Goal: Feedback & Contribution: Contribute content

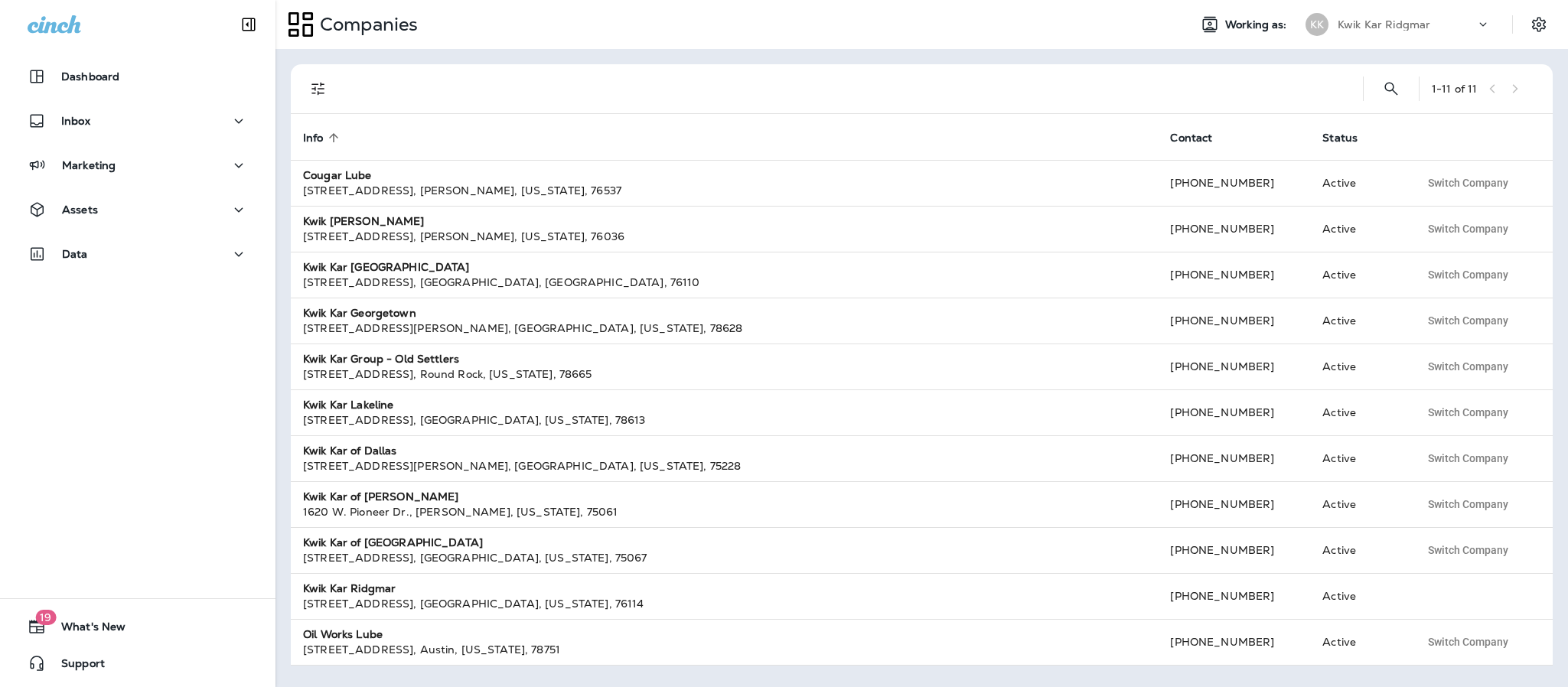
click at [1484, 28] on icon at bounding box center [1483, 25] width 16 height 16
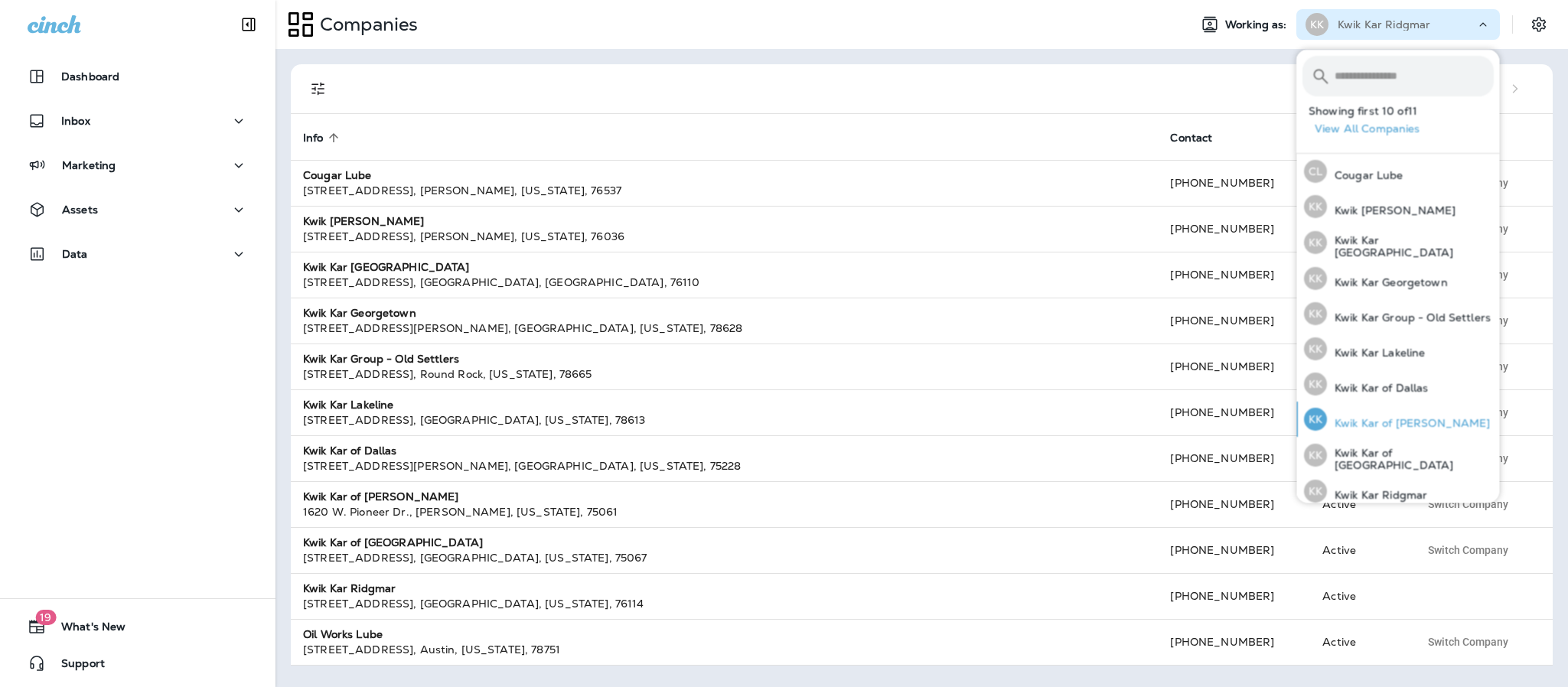
click at [1442, 418] on button "KK Kwik Kar of Irving" at bounding box center [1398, 419] width 204 height 35
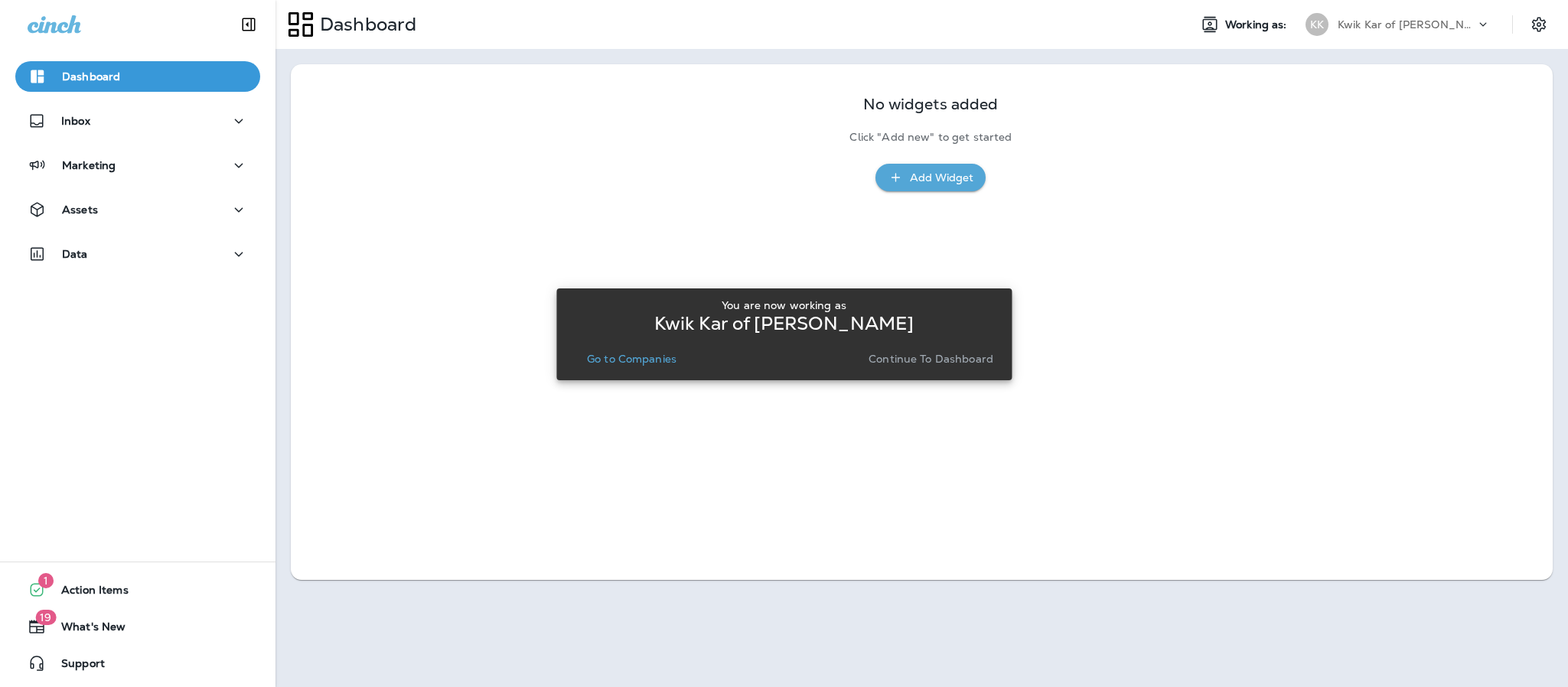
click at [942, 365] on p "Continue to Dashboard" at bounding box center [931, 359] width 124 height 12
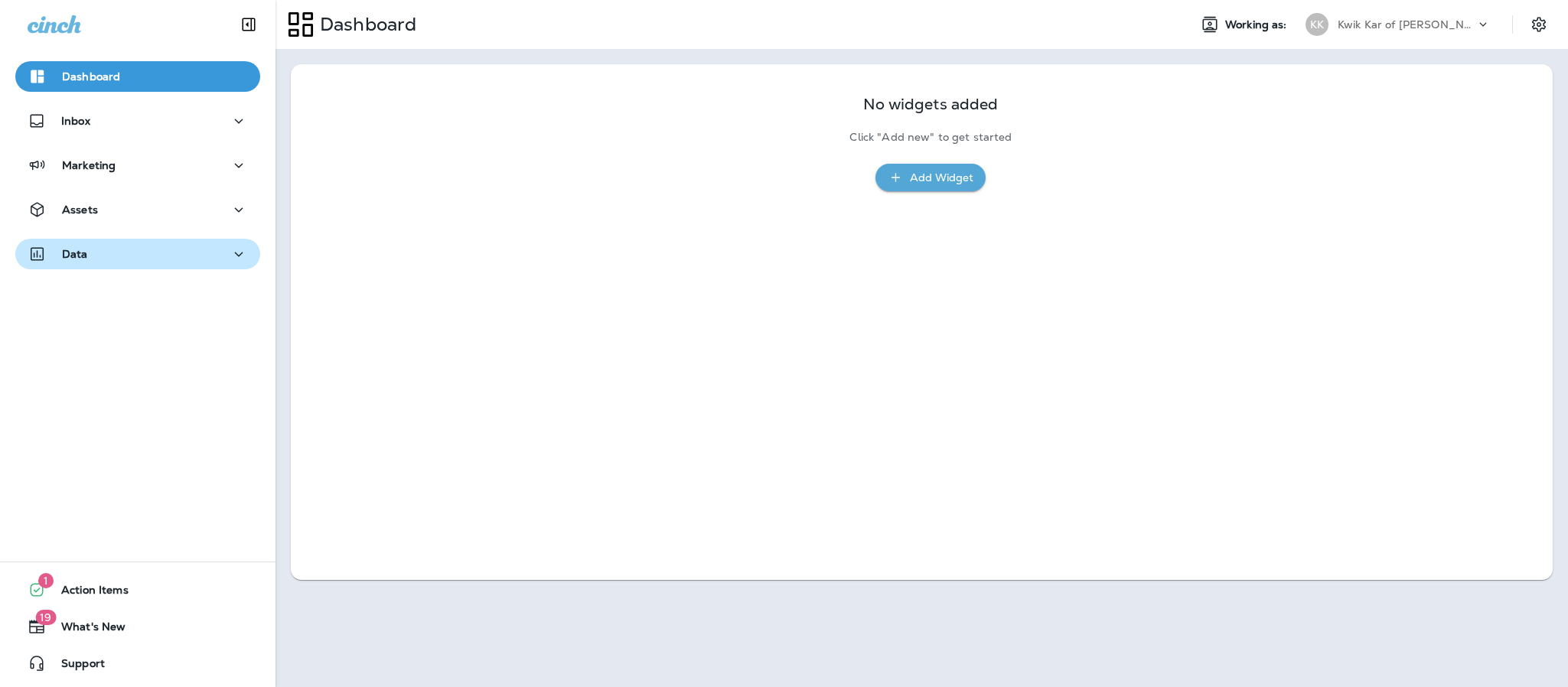
click at [203, 251] on div "Data" at bounding box center [138, 254] width 220 height 19
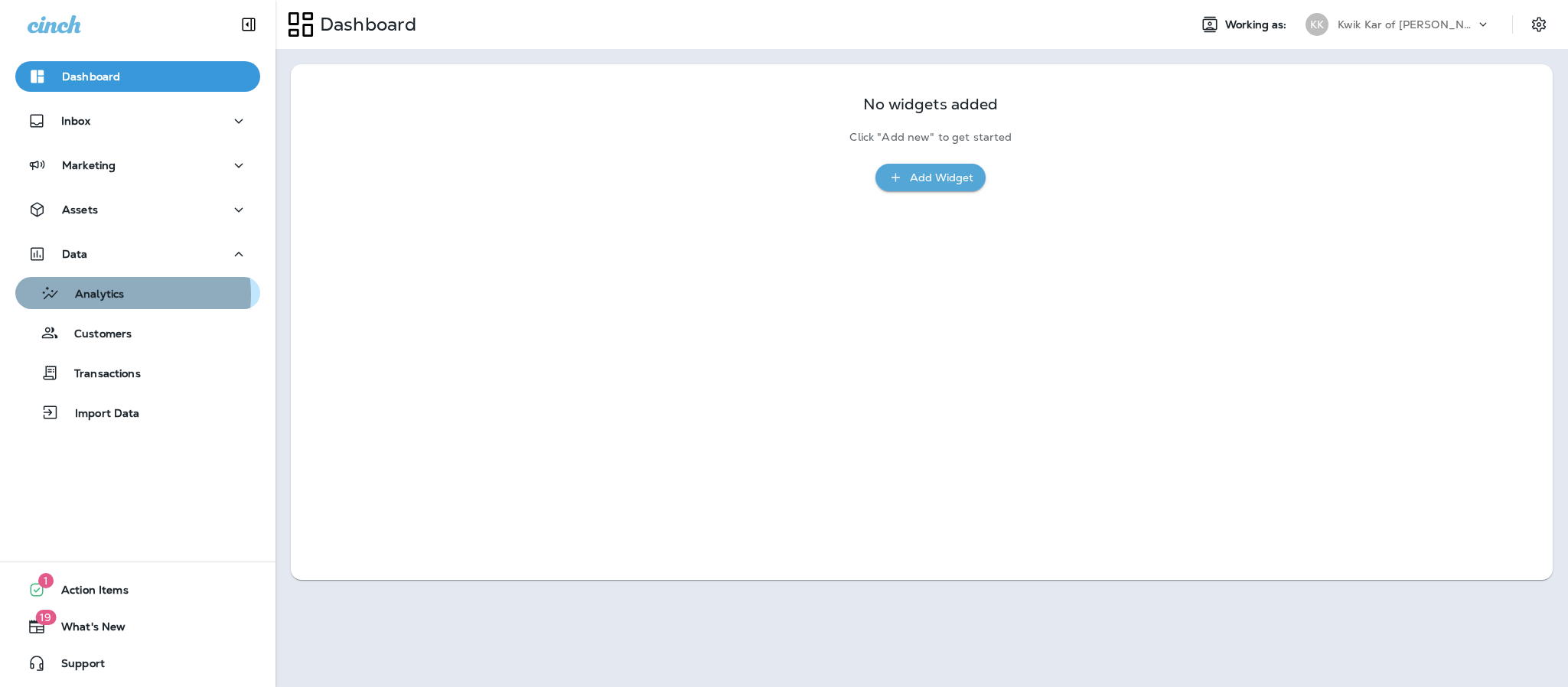
click at [115, 295] on p "Analytics" at bounding box center [92, 295] width 65 height 15
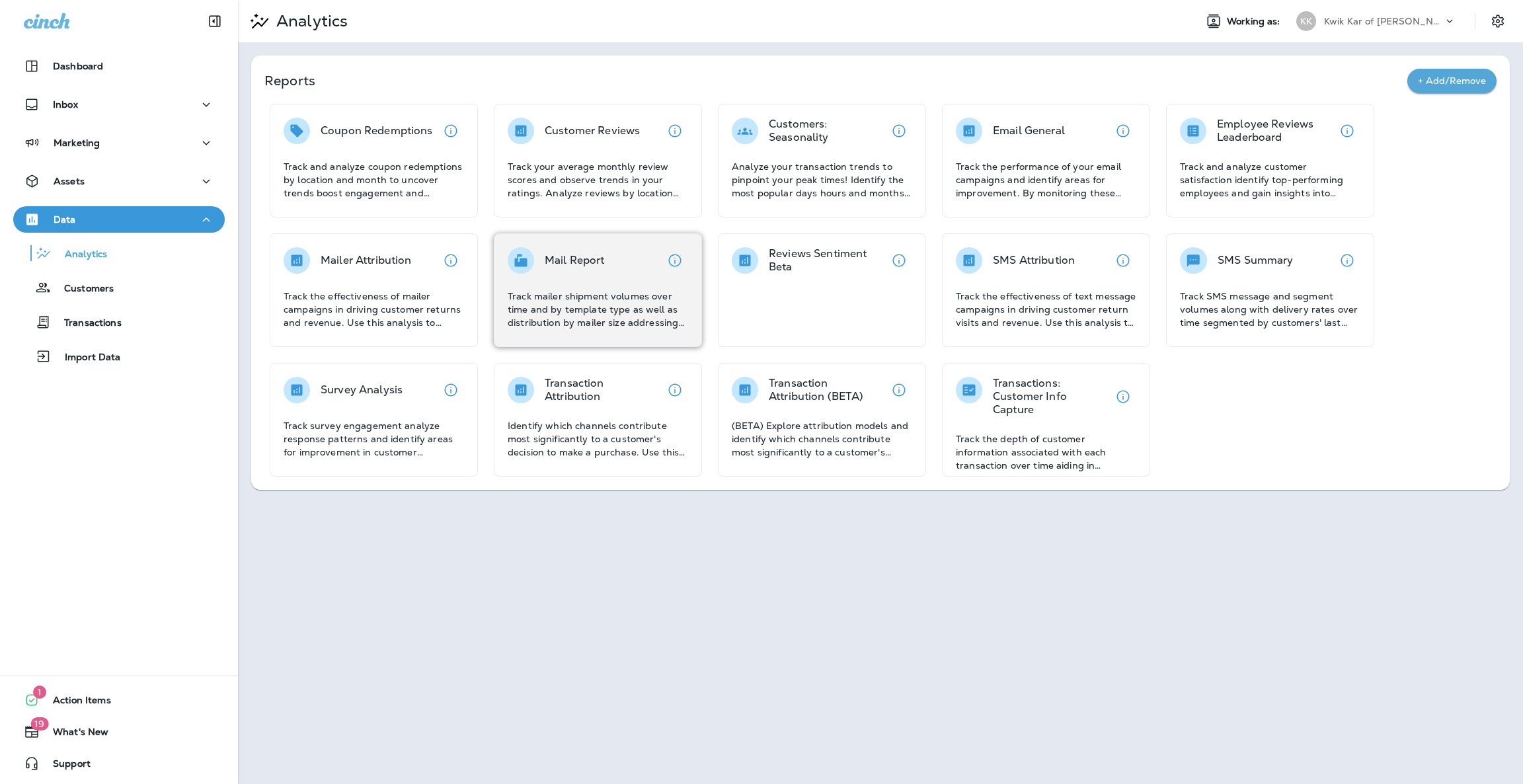
click at [532, 300] on p "Track mailer shipment volumes over time and by template type as well as distrib…" at bounding box center [597, 309] width 180 height 40
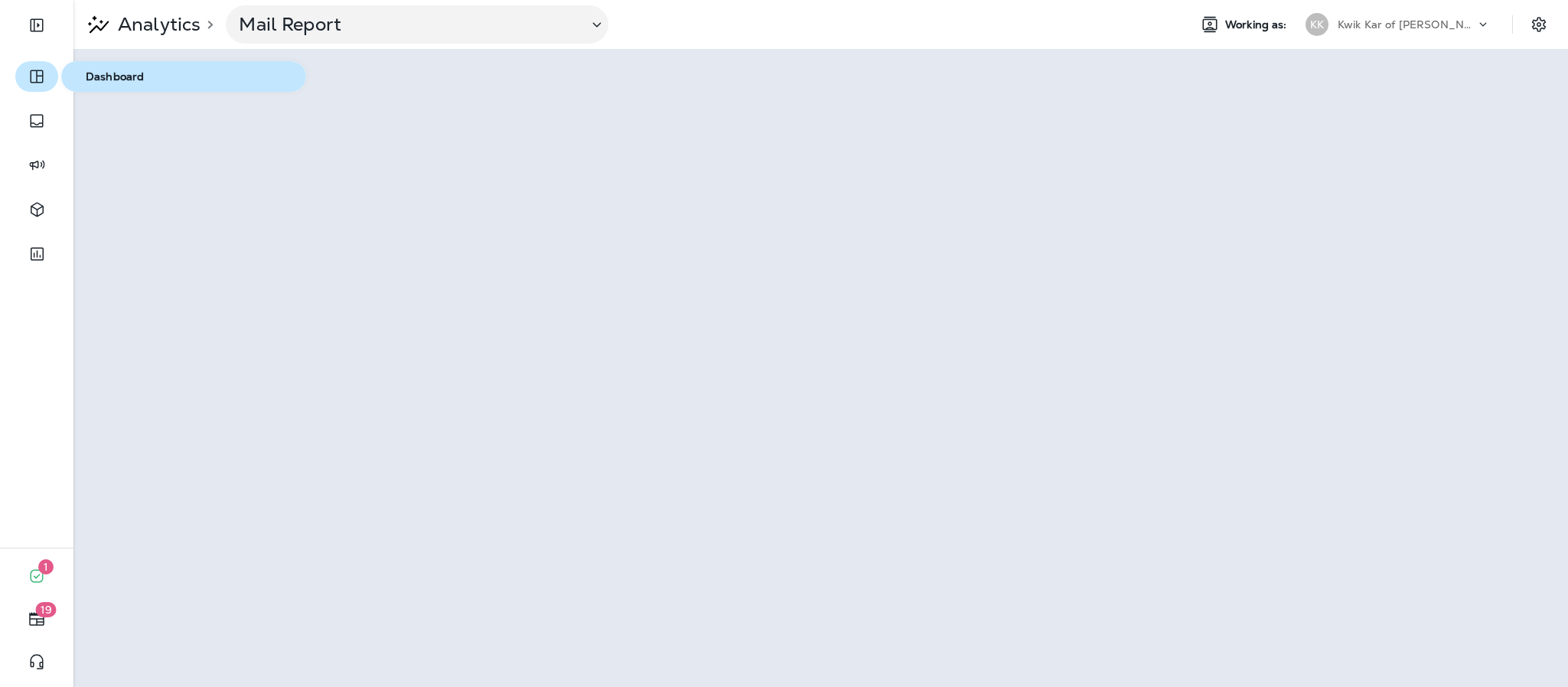
click at [35, 88] on button "button" at bounding box center [37, 76] width 43 height 30
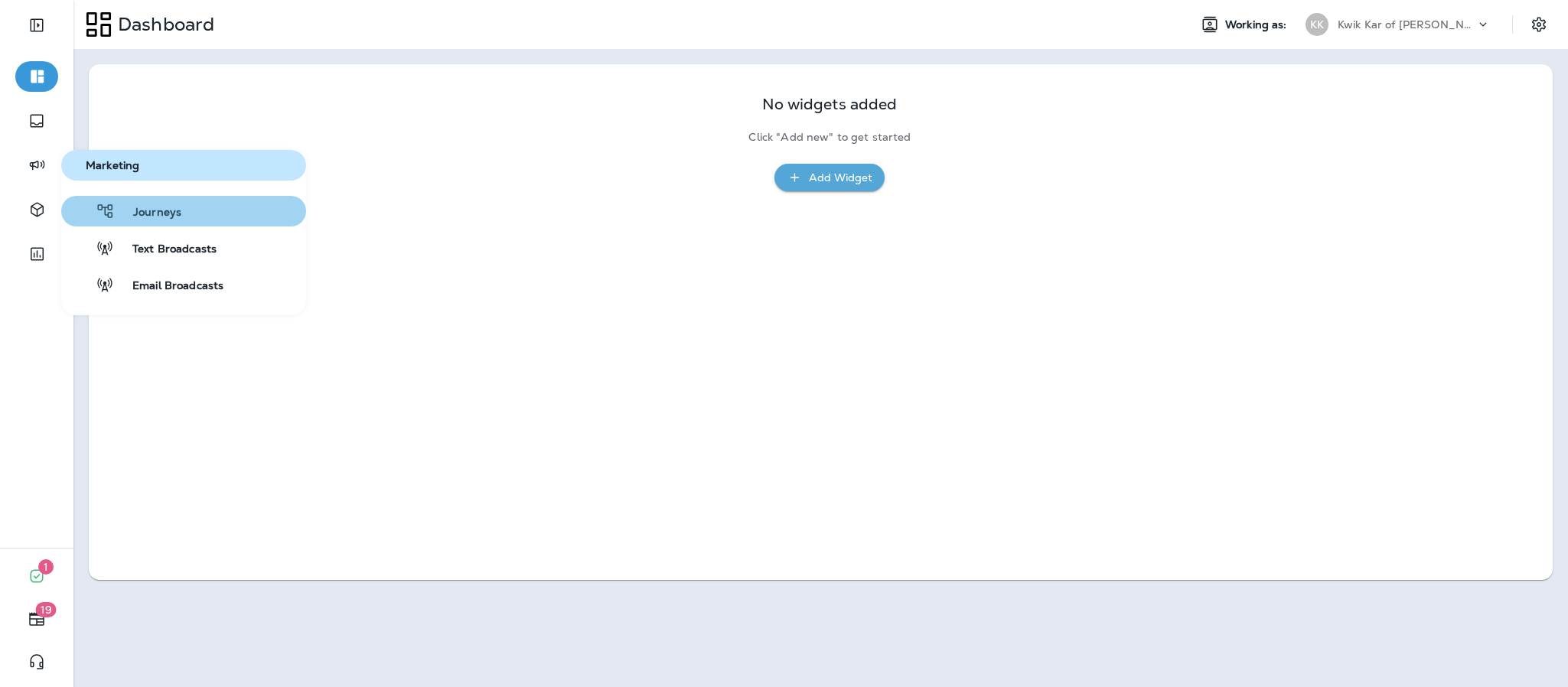
click at [112, 217] on icon "button" at bounding box center [105, 211] width 19 height 18
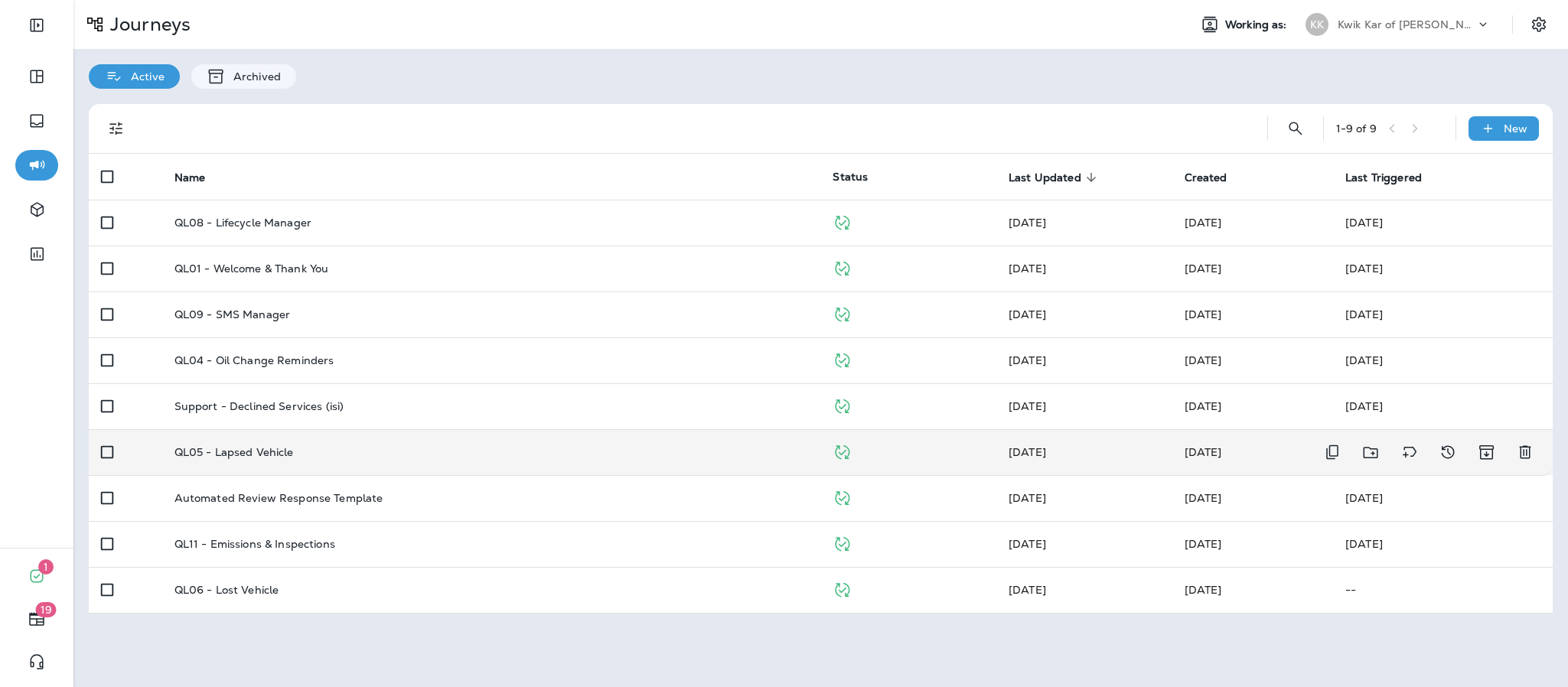
click at [569, 451] on div "QL05 - Lapsed Vehicle" at bounding box center [491, 452] width 635 height 12
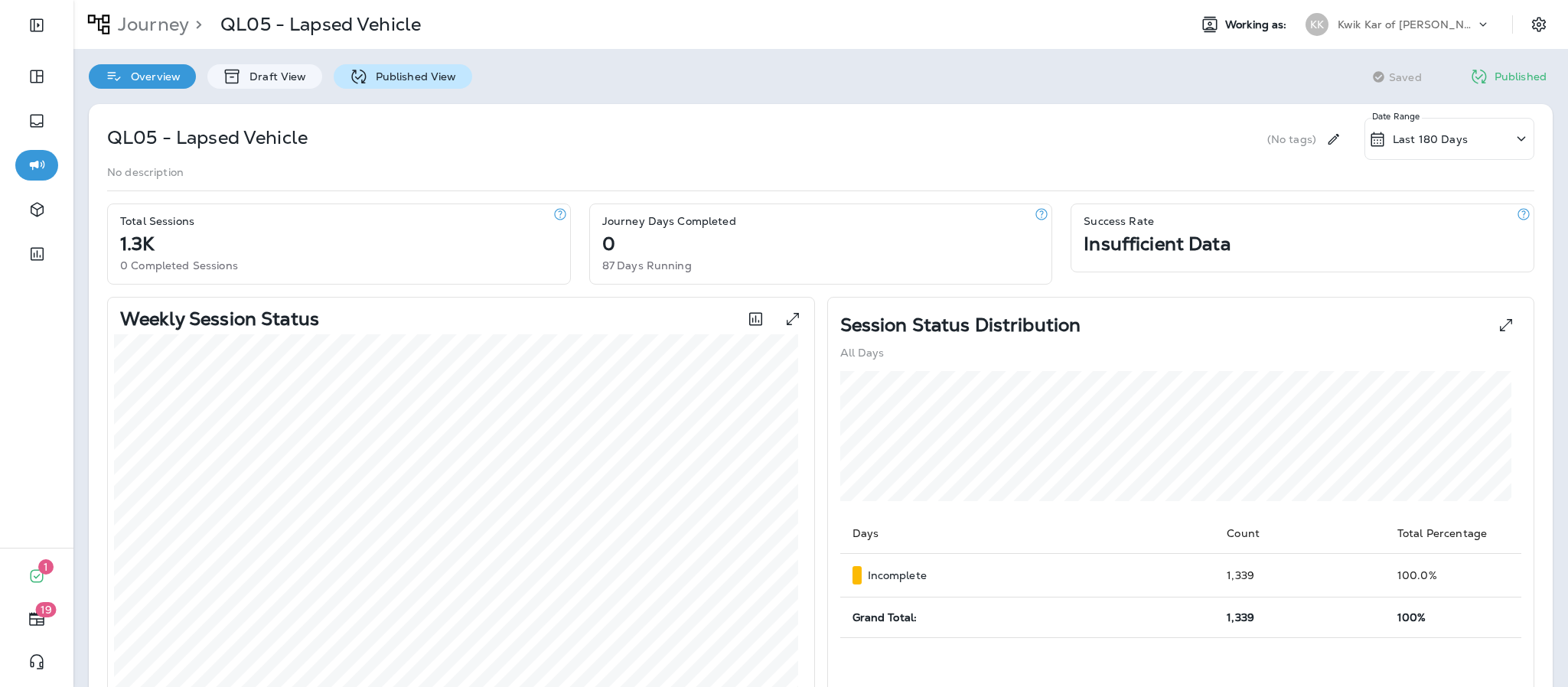
click at [411, 84] on div "Published View" at bounding box center [403, 77] width 138 height 25
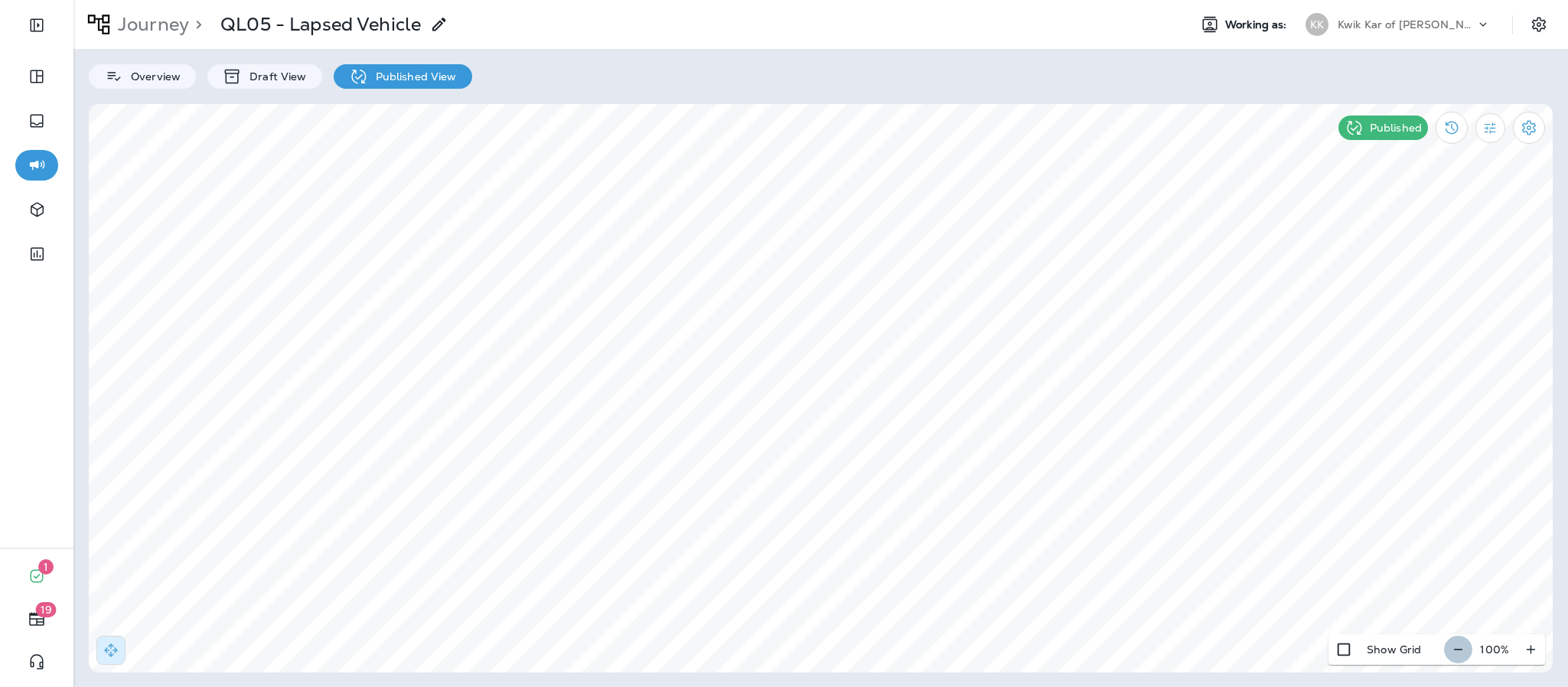
click at [1459, 650] on icon "button" at bounding box center [1458, 649] width 8 height 1
click at [1459, 650] on icon "button" at bounding box center [1465, 649] width 16 height 16
click at [971, 675] on div "Journey > QL05 - Lapsed Vehicle Working as: KK Kwik Kar of Irving Overview Draf…" at bounding box center [821, 343] width 1495 height 687
click at [931, 445] on use at bounding box center [931, 445] width 6 height 6
click at [932, 537] on use at bounding box center [931, 536] width 6 height 6
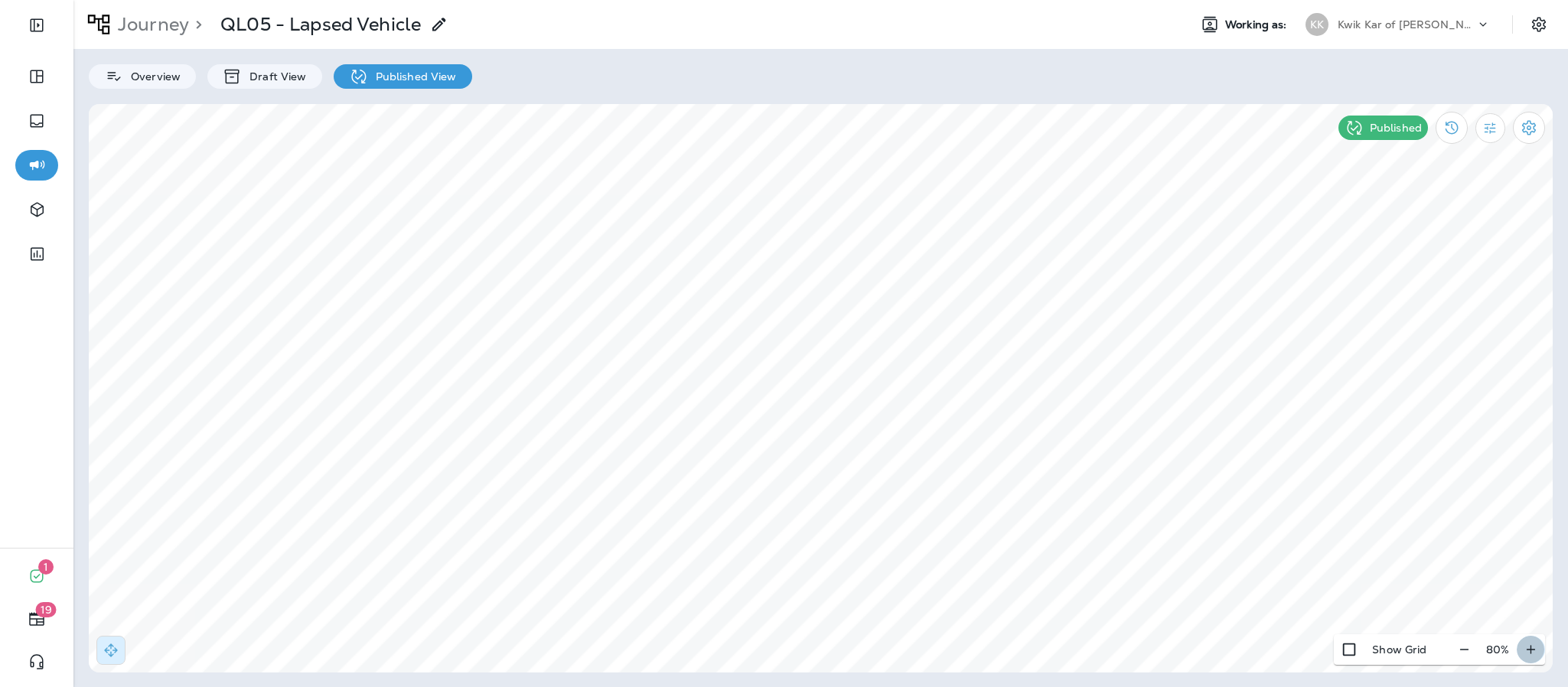
click at [1530, 648] on icon "button" at bounding box center [1531, 649] width 16 height 16
click at [1530, 648] on div "100 %" at bounding box center [1494, 649] width 101 height 30
click at [1465, 651] on icon "button" at bounding box center [1458, 649] width 16 height 16
click at [1465, 651] on icon "button" at bounding box center [1465, 649] width 16 height 16
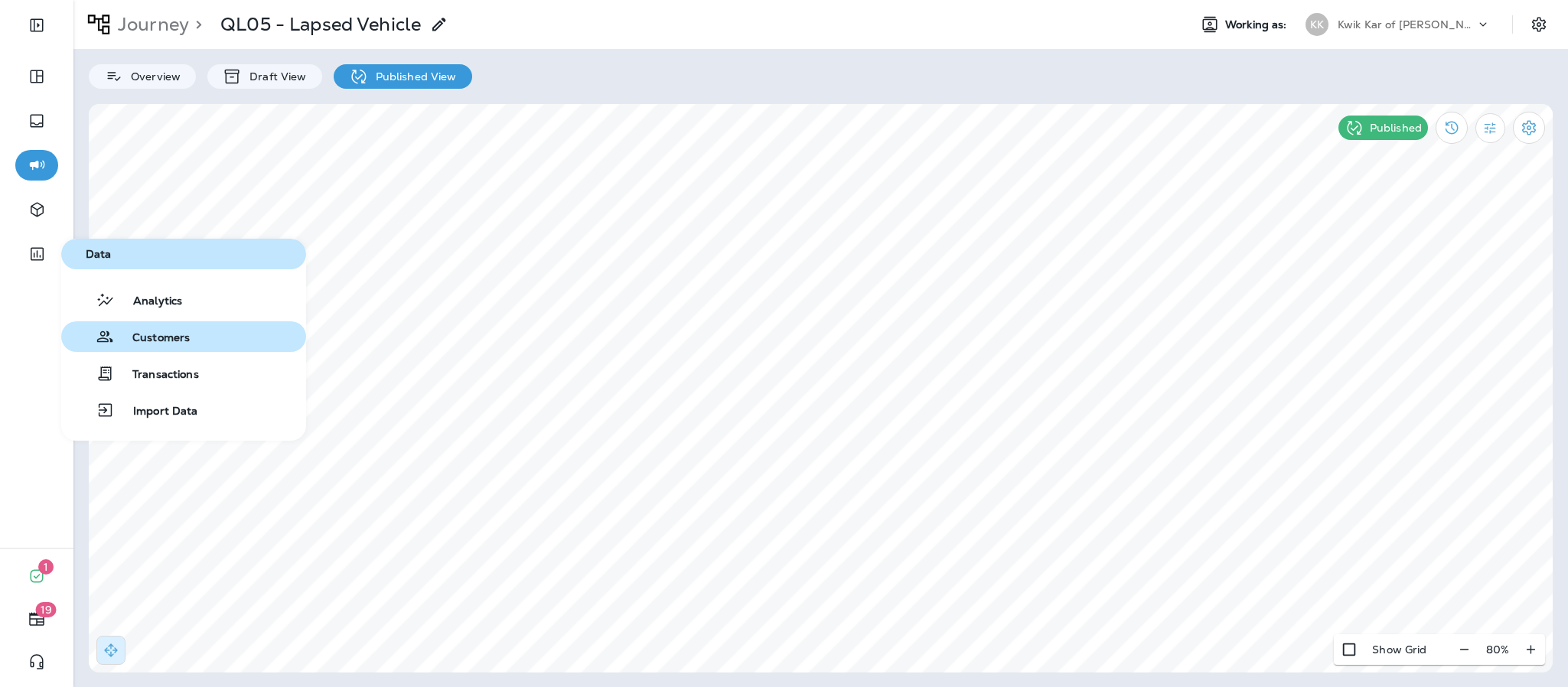
click at [157, 334] on span "Customers" at bounding box center [151, 339] width 76 height 15
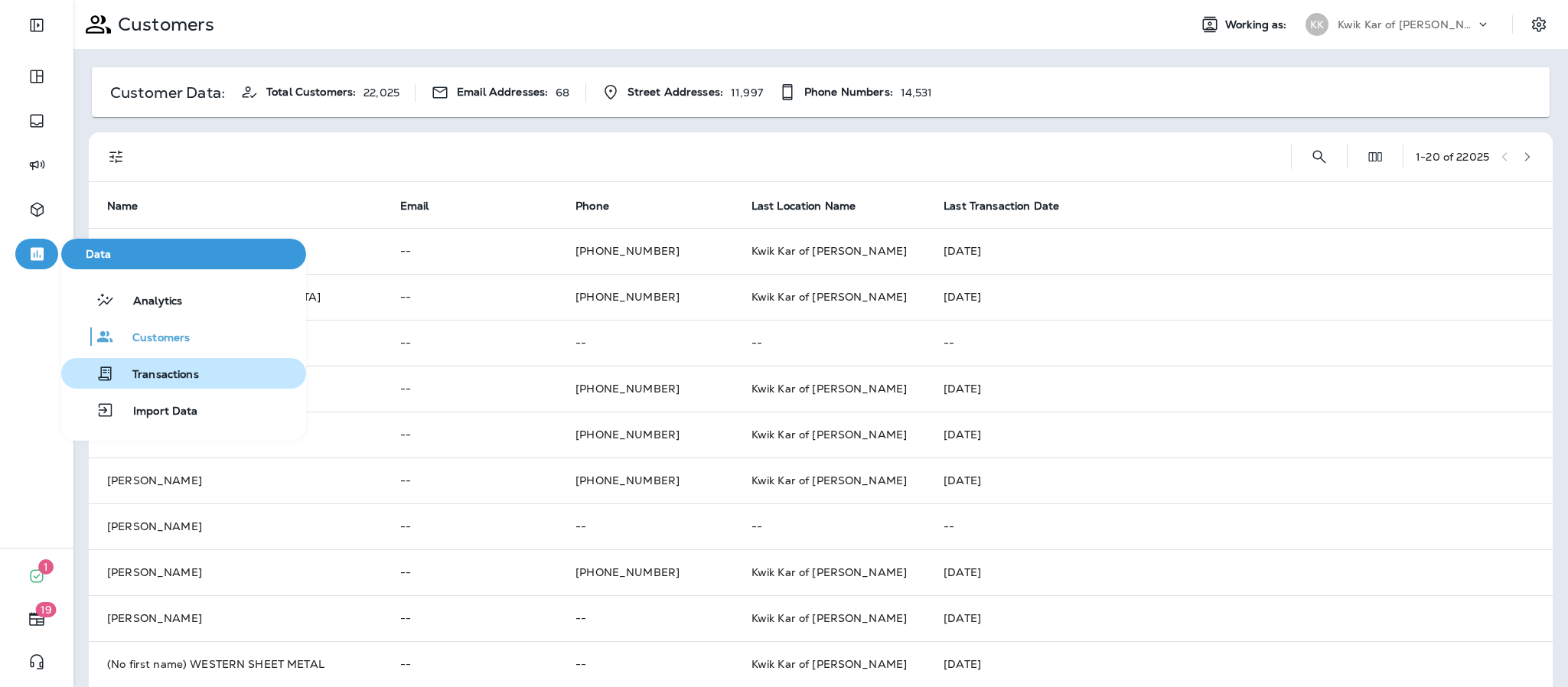
click at [192, 361] on button "Transactions" at bounding box center [183, 373] width 245 height 30
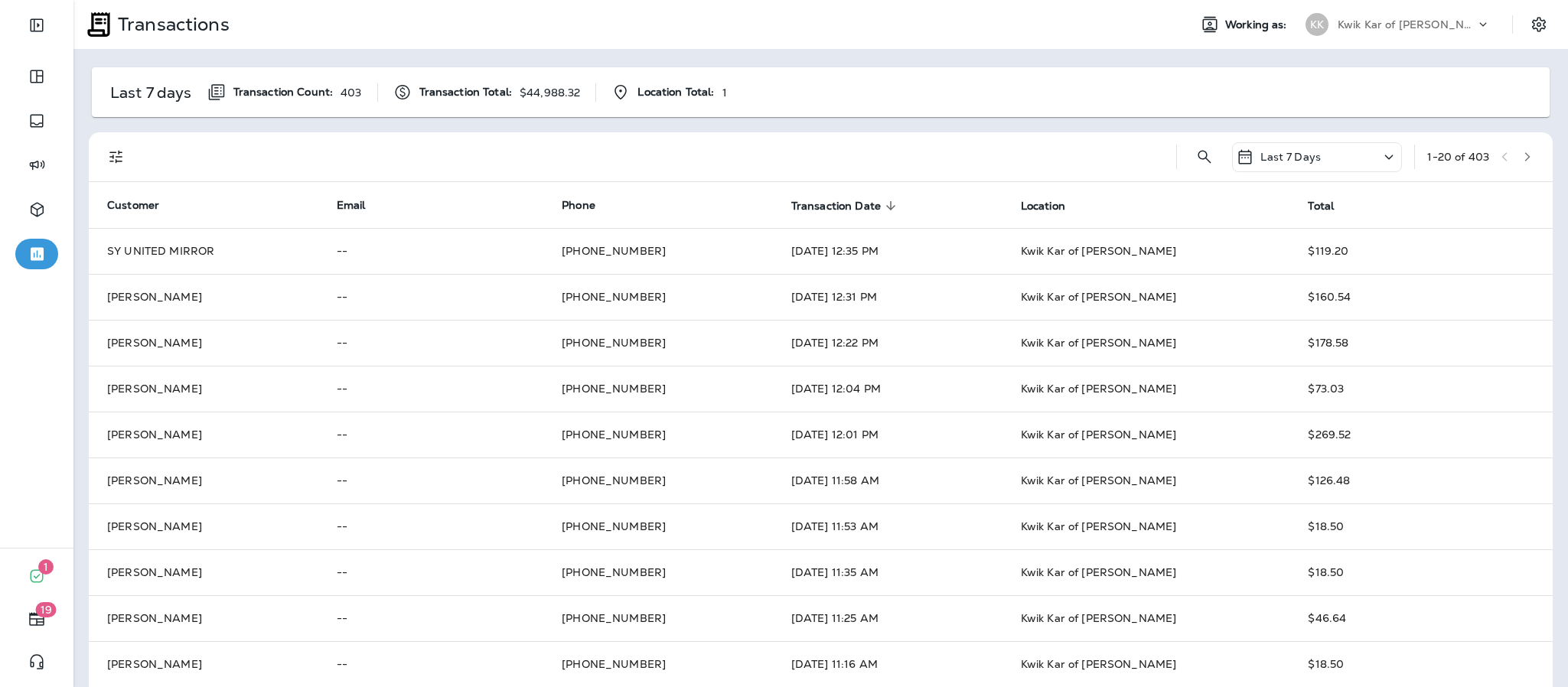
click at [1331, 147] on div "Last 7 Days" at bounding box center [1317, 157] width 170 height 29
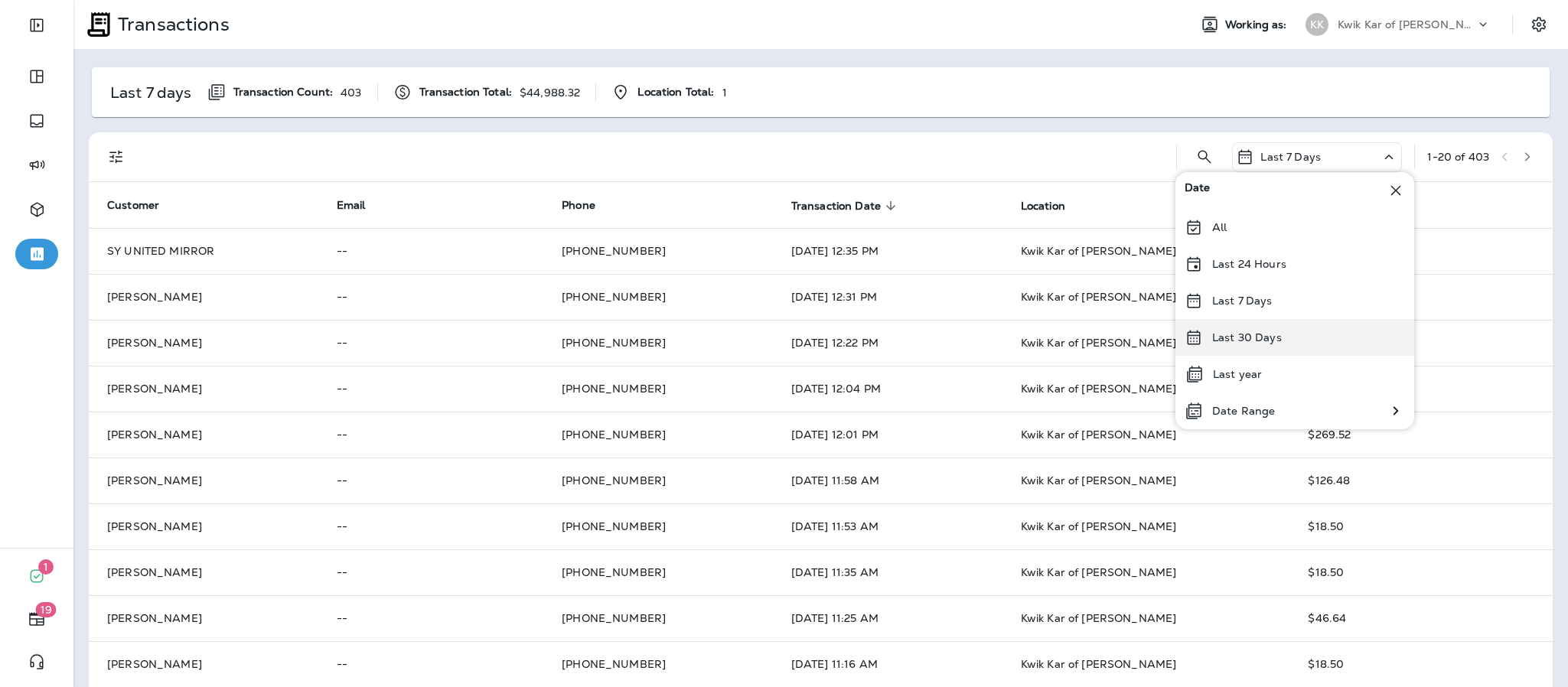
click at [1299, 340] on div "Last 30 Days" at bounding box center [1295, 337] width 239 height 37
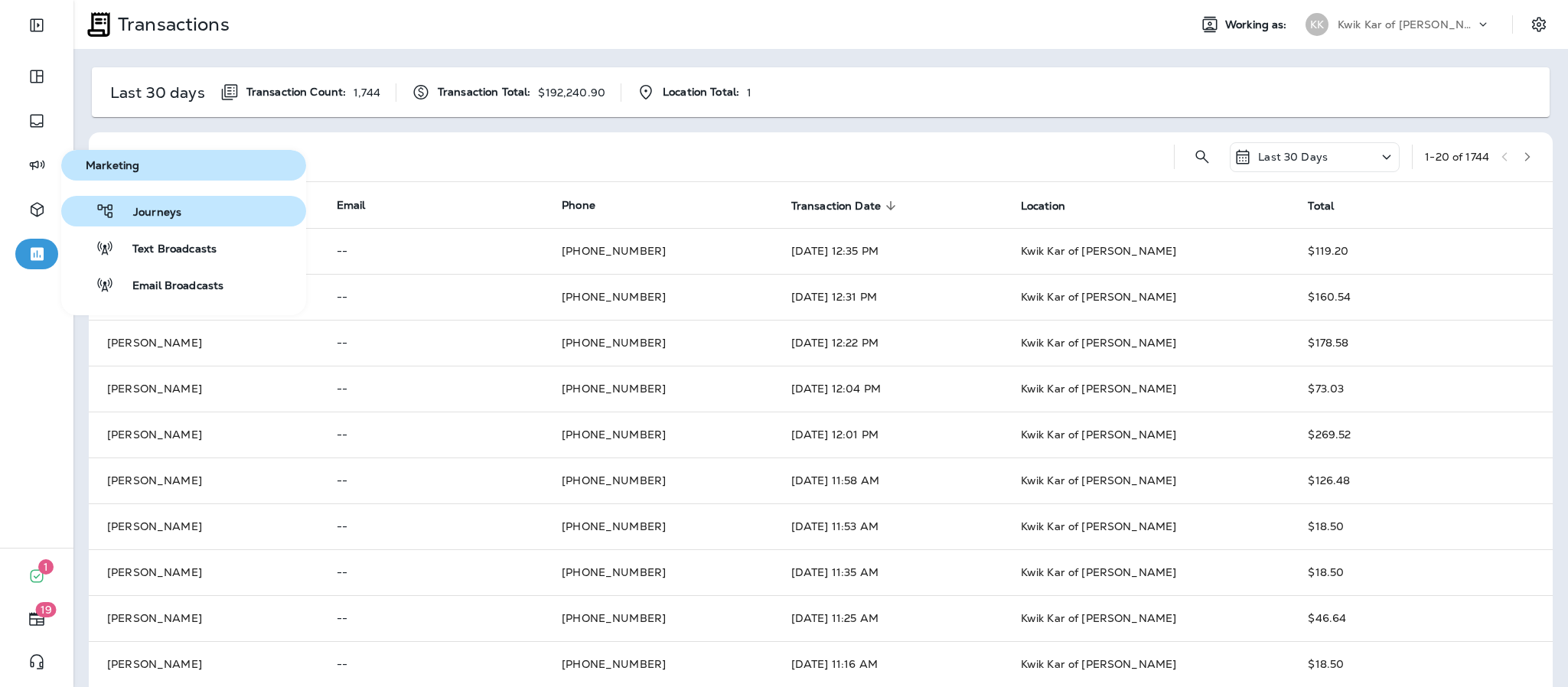
click at [150, 214] on span "Journeys" at bounding box center [147, 213] width 66 height 15
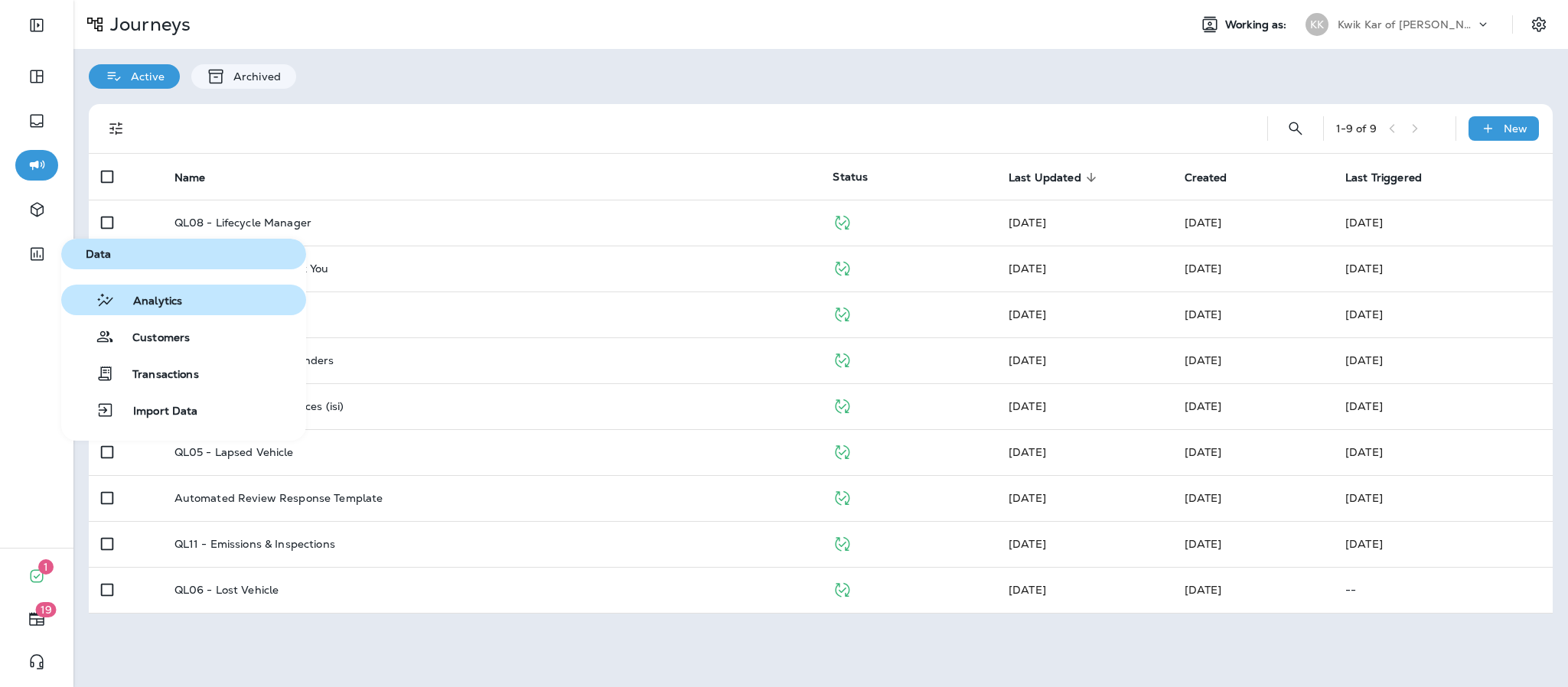
click at [215, 301] on button "Analytics" at bounding box center [183, 300] width 245 height 30
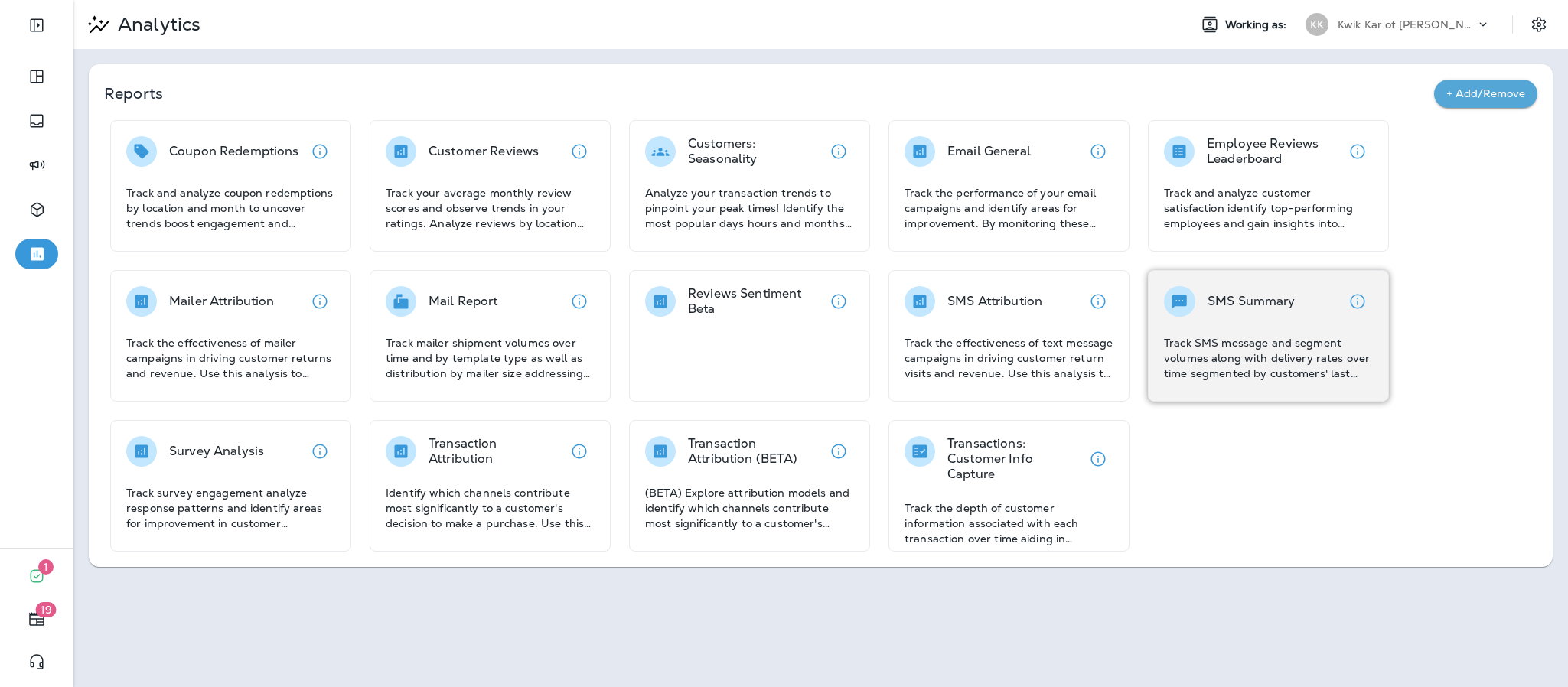
click at [1256, 364] on p "Track SMS message and segment volumes along with delivery rates over time segme…" at bounding box center [1268, 358] width 209 height 46
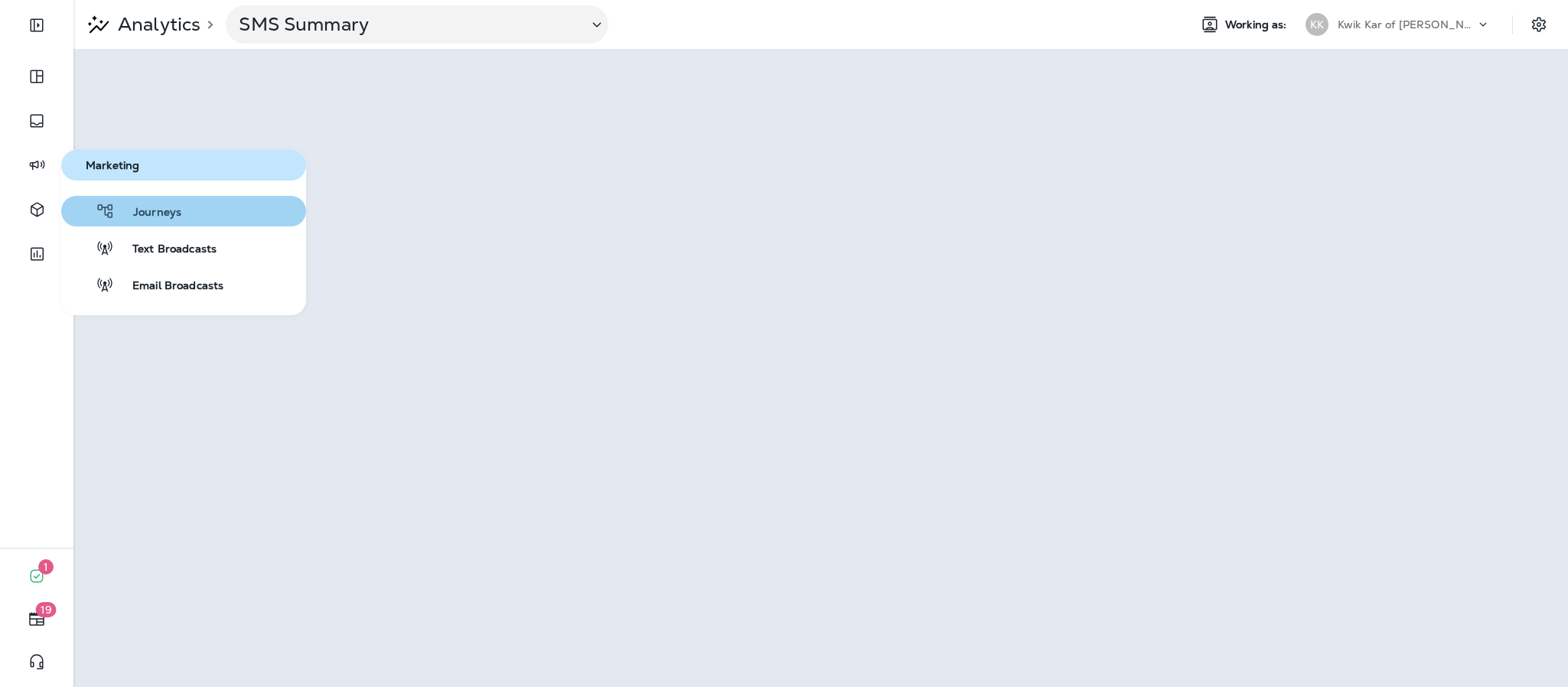
click at [161, 206] on span "Journeys" at bounding box center [147, 213] width 66 height 15
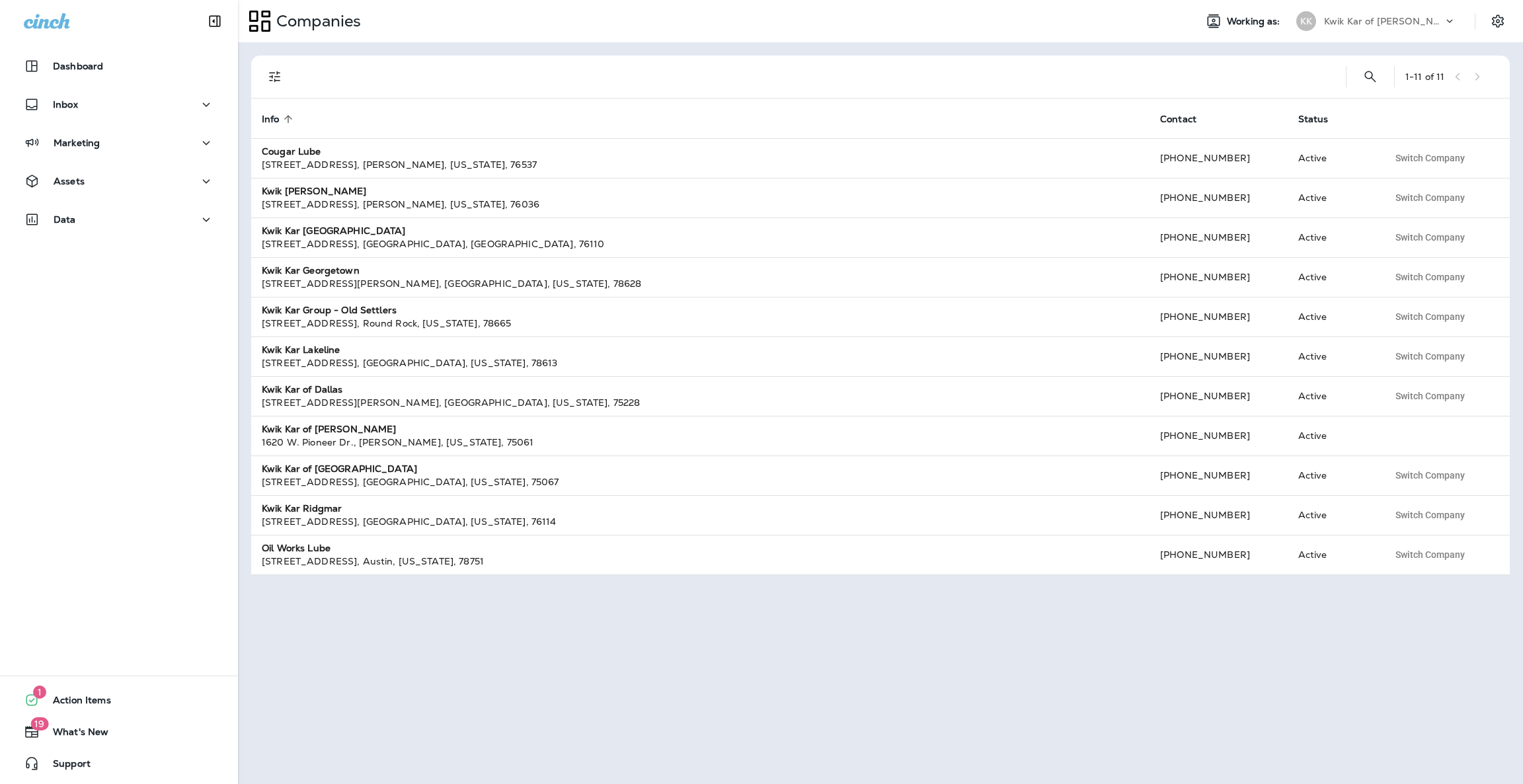
click at [1387, 17] on p "Kwik Kar of [PERSON_NAME]" at bounding box center [1383, 21] width 119 height 11
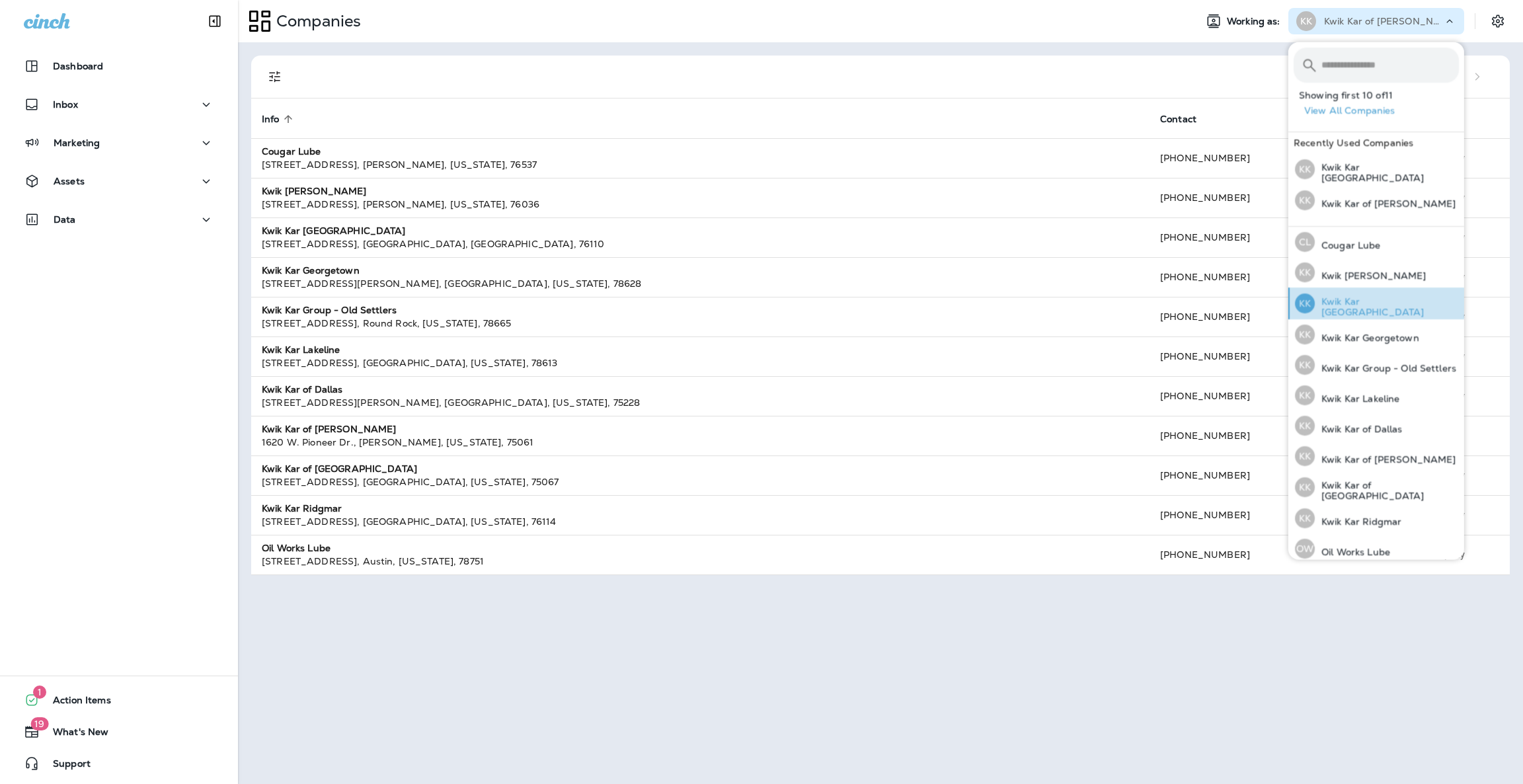
click at [1399, 309] on p "Kwik Kar Fort Worth" at bounding box center [1387, 307] width 144 height 21
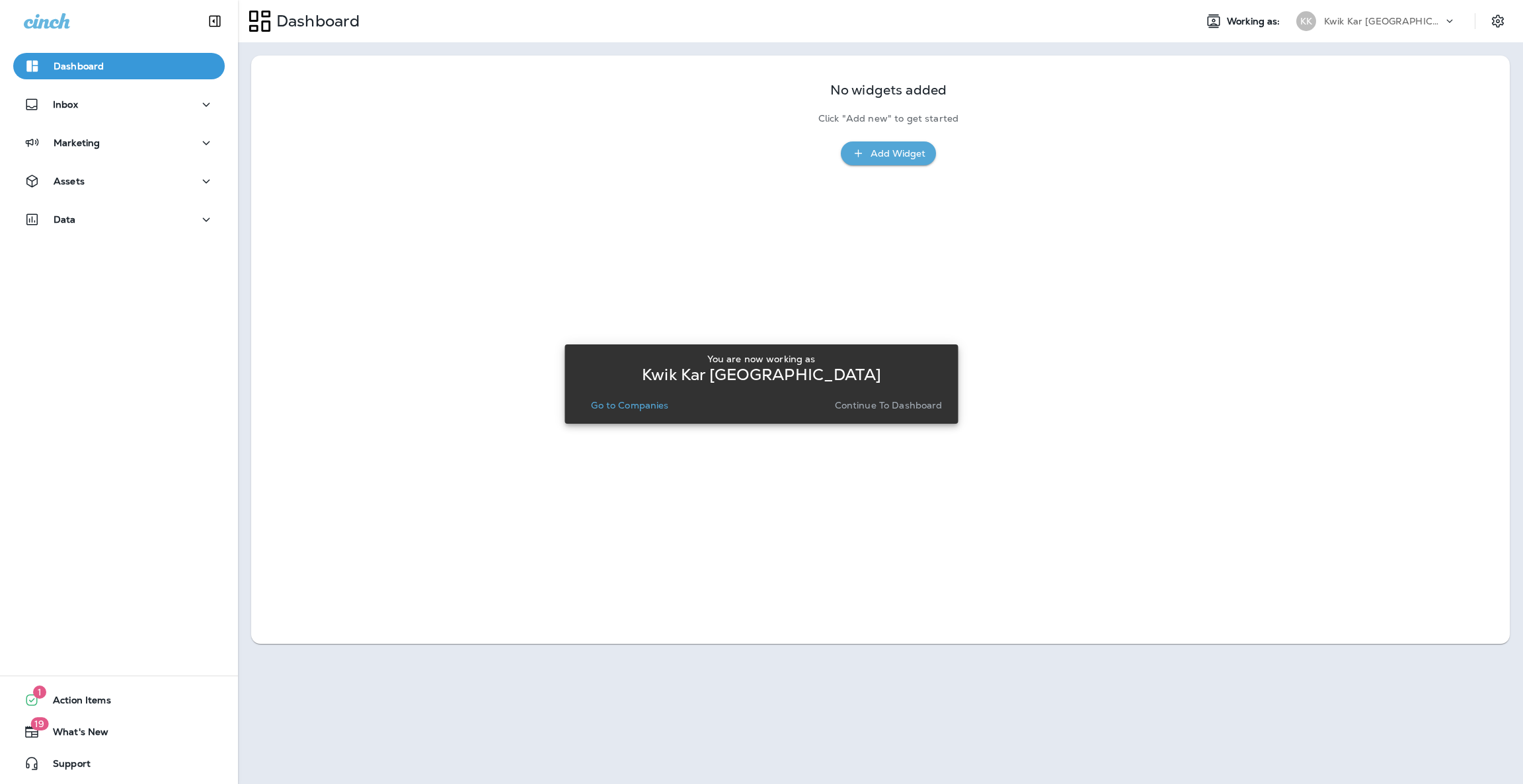
click at [869, 400] on p "Continue to Dashboard" at bounding box center [889, 405] width 107 height 11
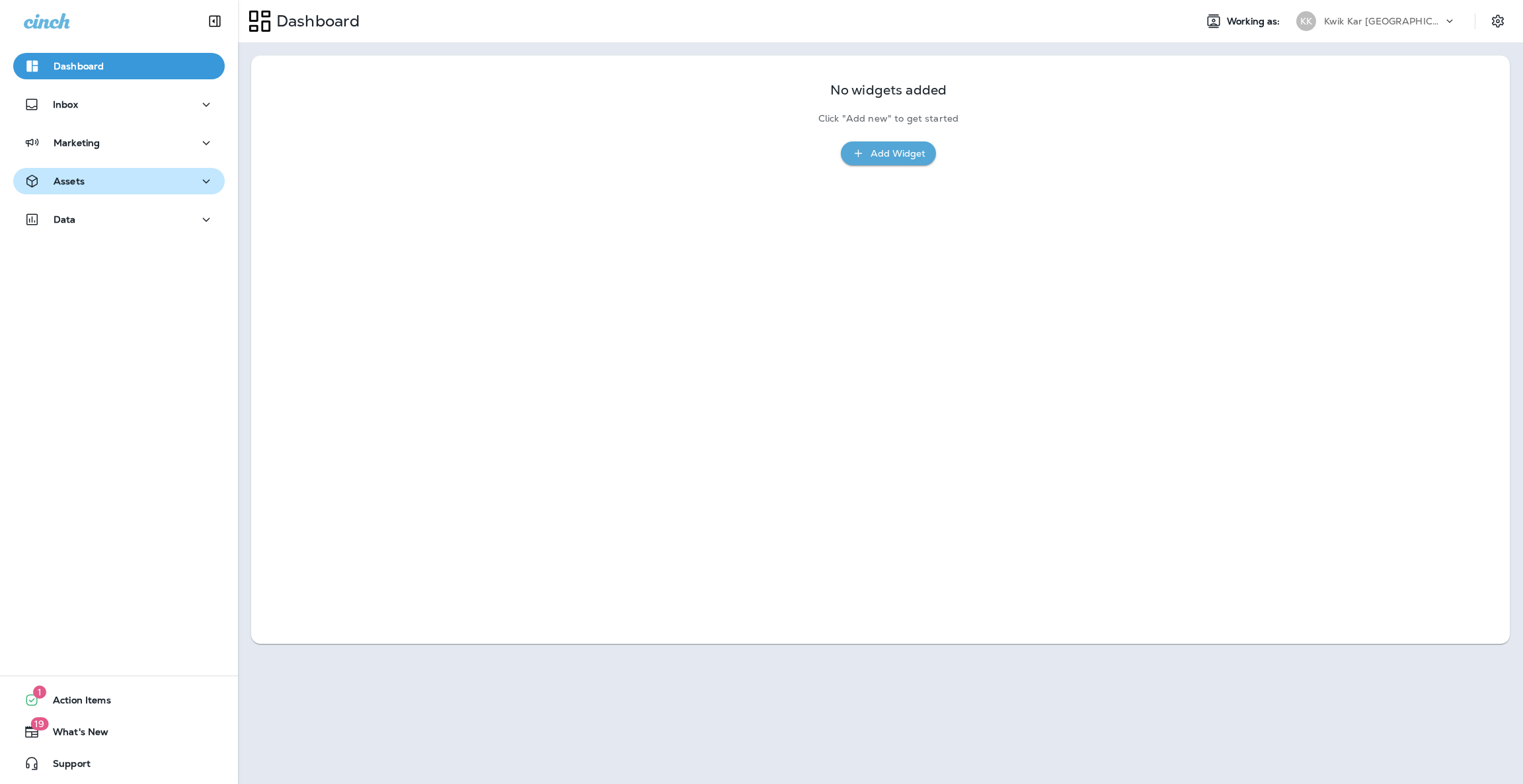
click at [130, 187] on div "Assets" at bounding box center [119, 181] width 190 height 16
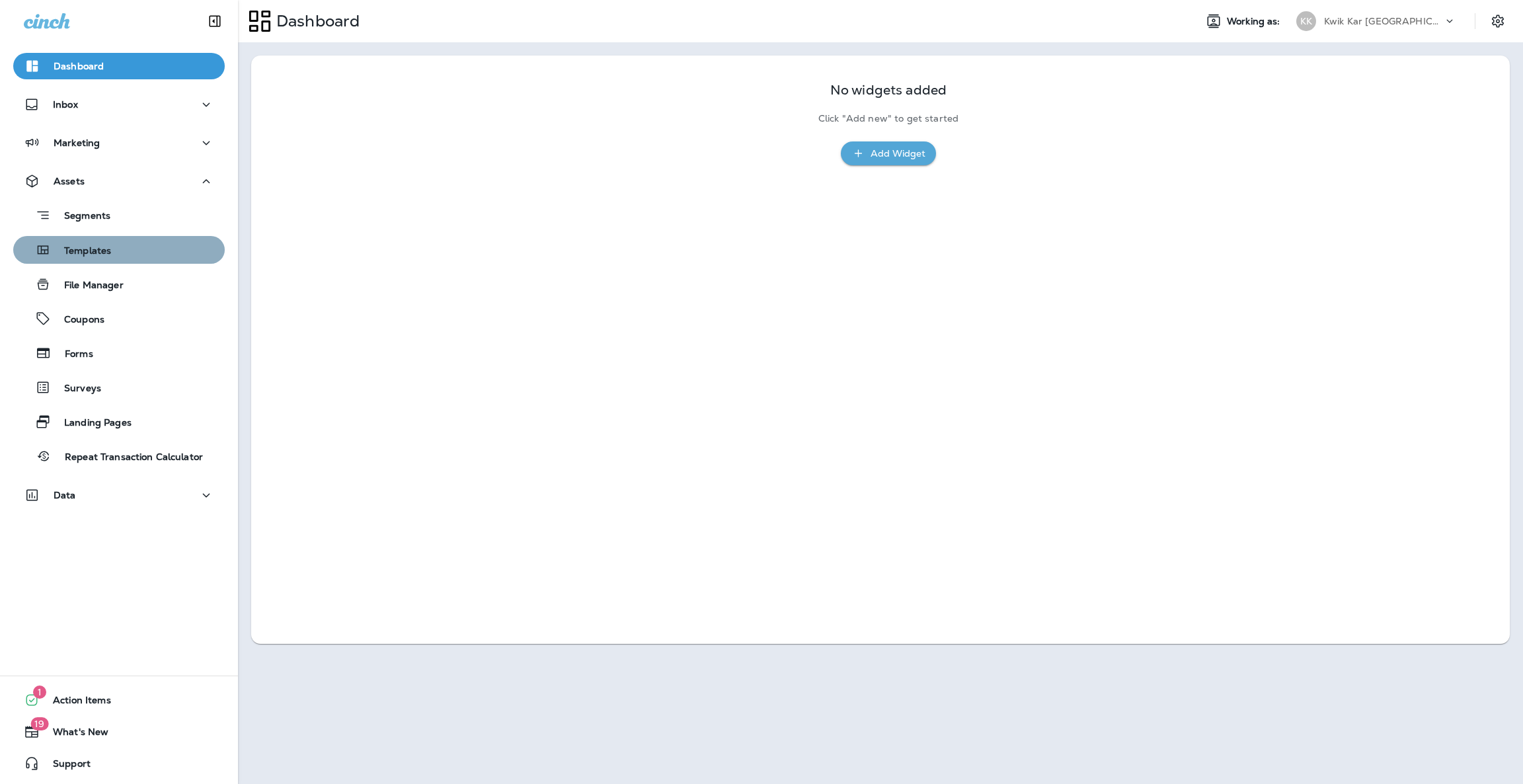
click at [127, 252] on div "Templates" at bounding box center [119, 250] width 201 height 20
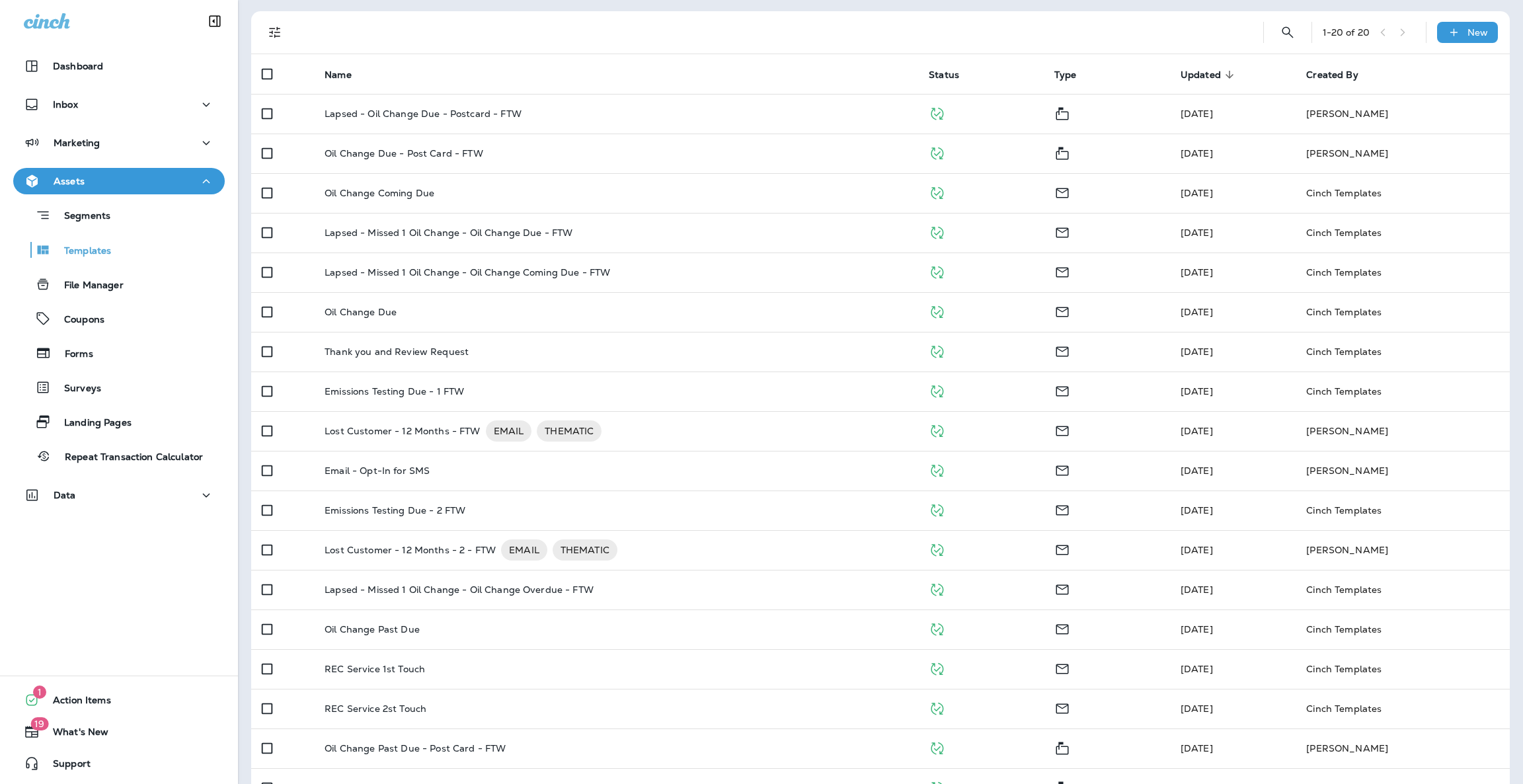
scroll to position [195, 0]
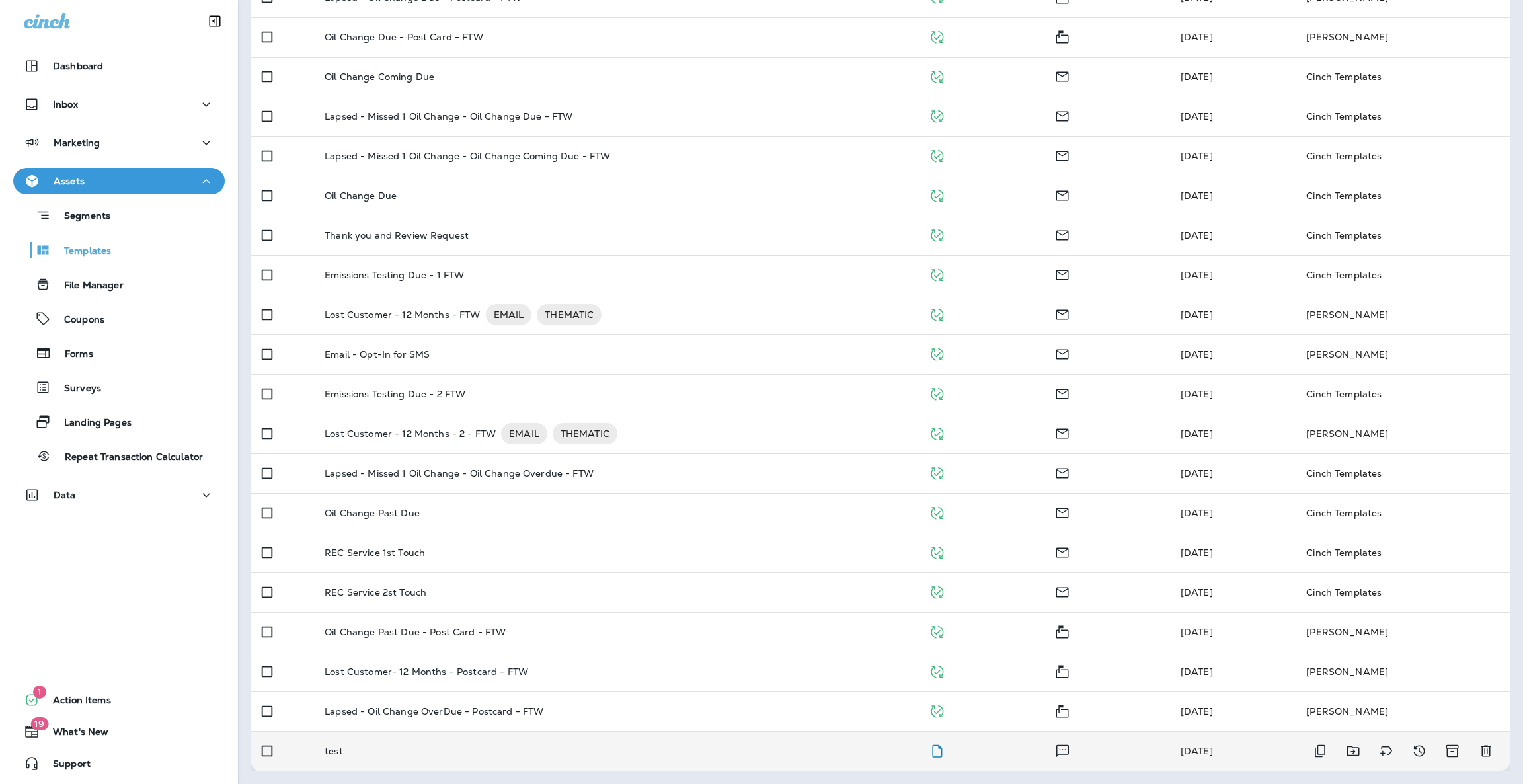
click at [459, 744] on td "test" at bounding box center [616, 751] width 604 height 40
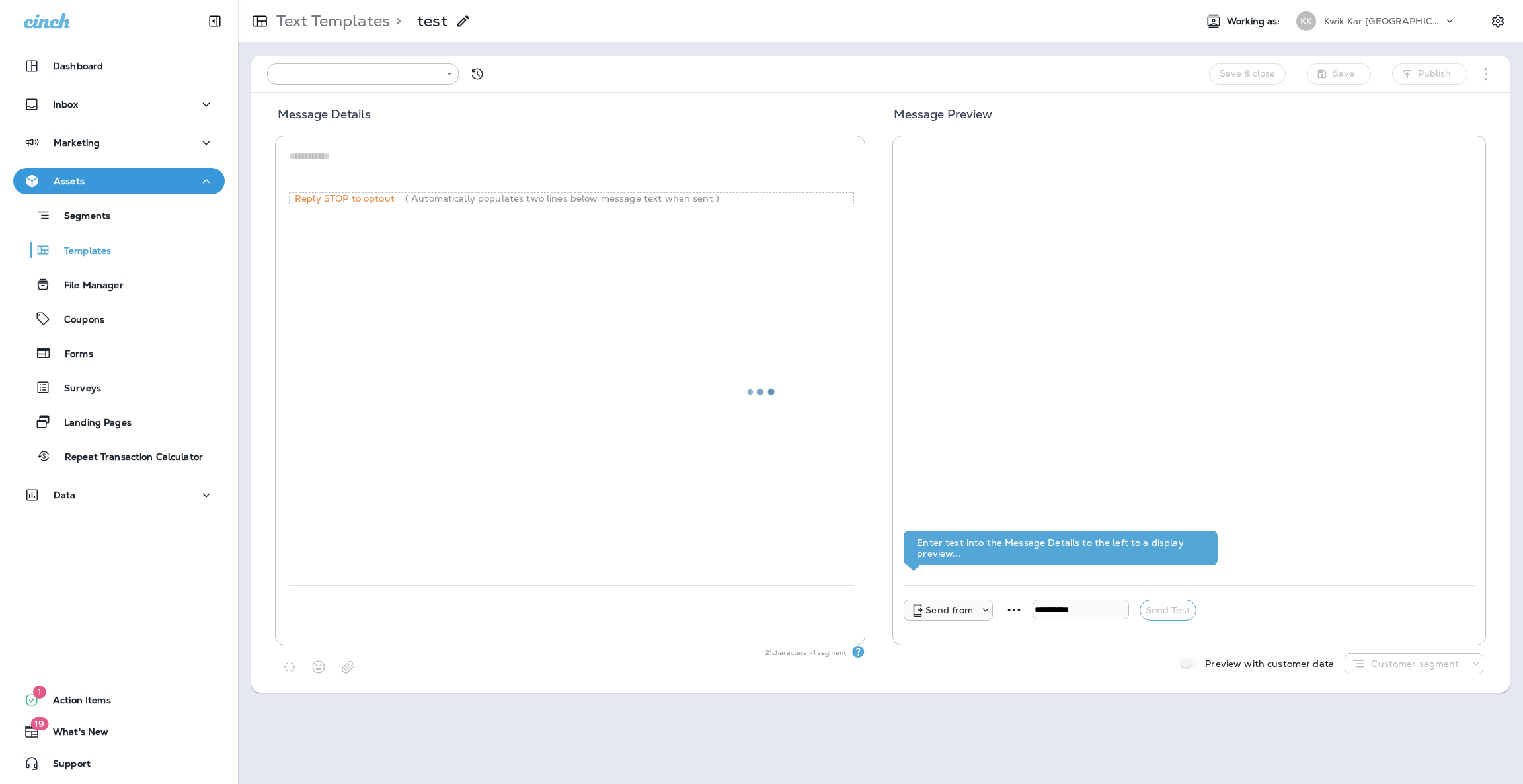
type input "**********"
type textarea "**********"
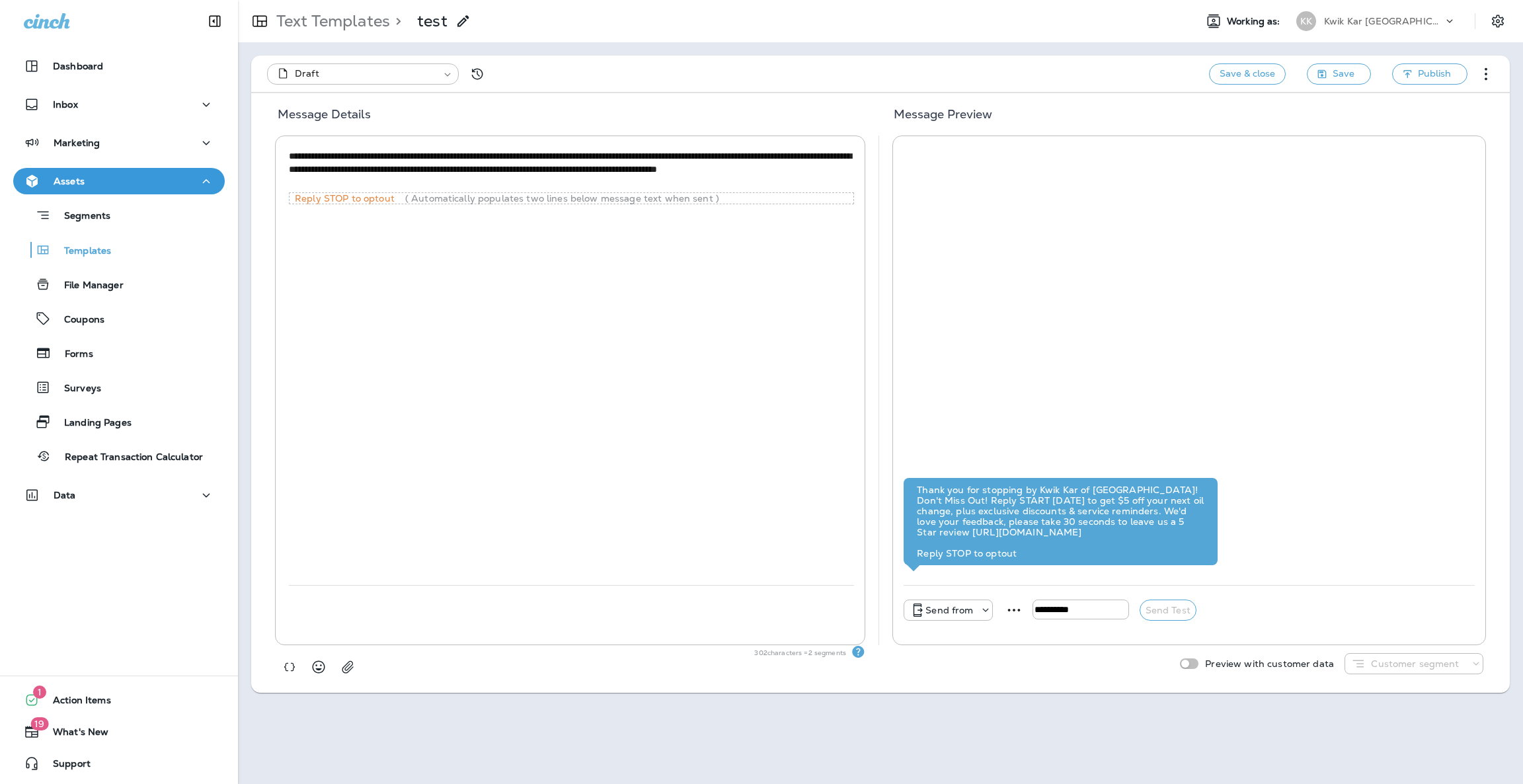
click at [1452, 16] on icon at bounding box center [1449, 21] width 13 height 13
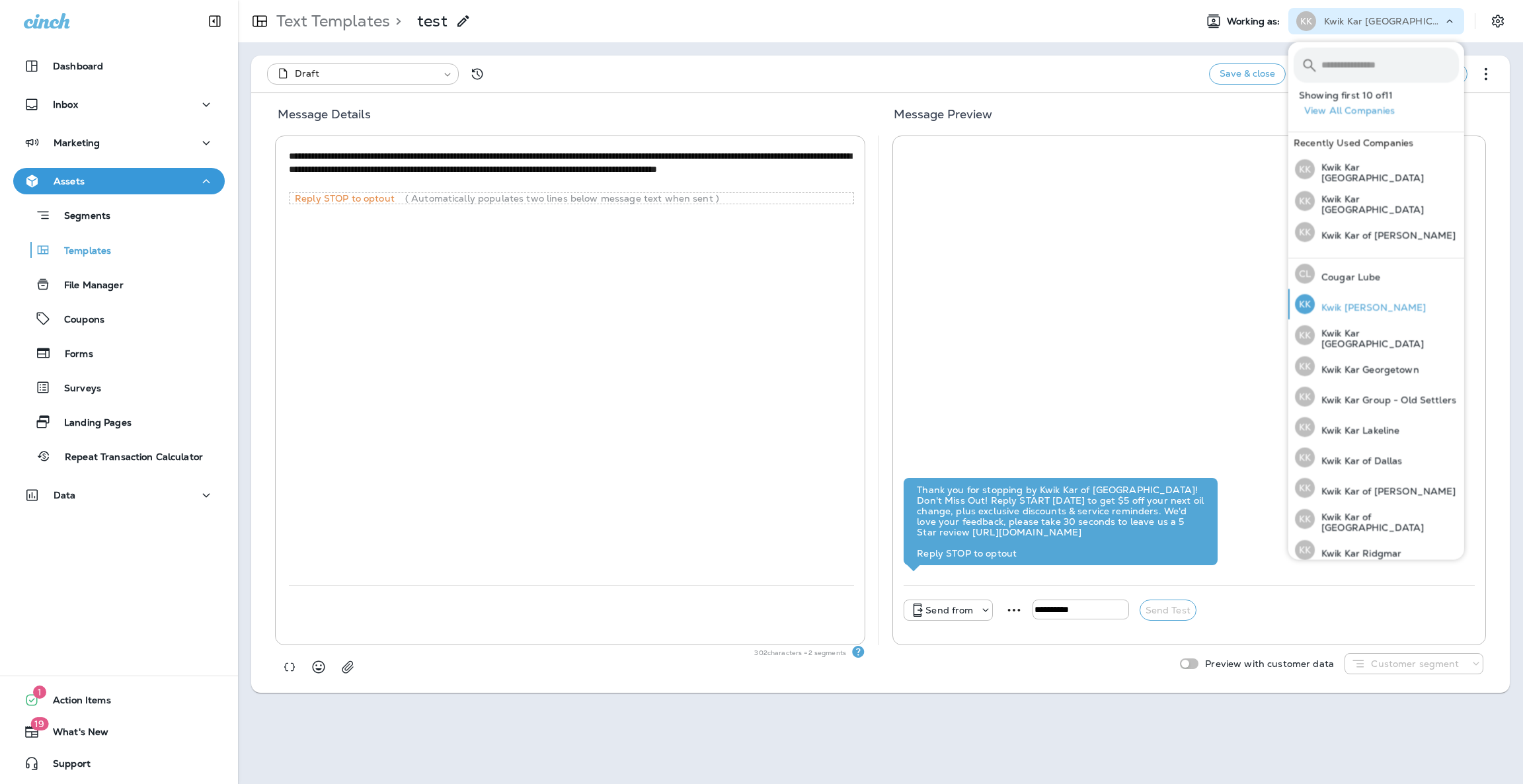
click at [1405, 309] on button "KK Kwik Kar Crowley" at bounding box center [1376, 303] width 176 height 30
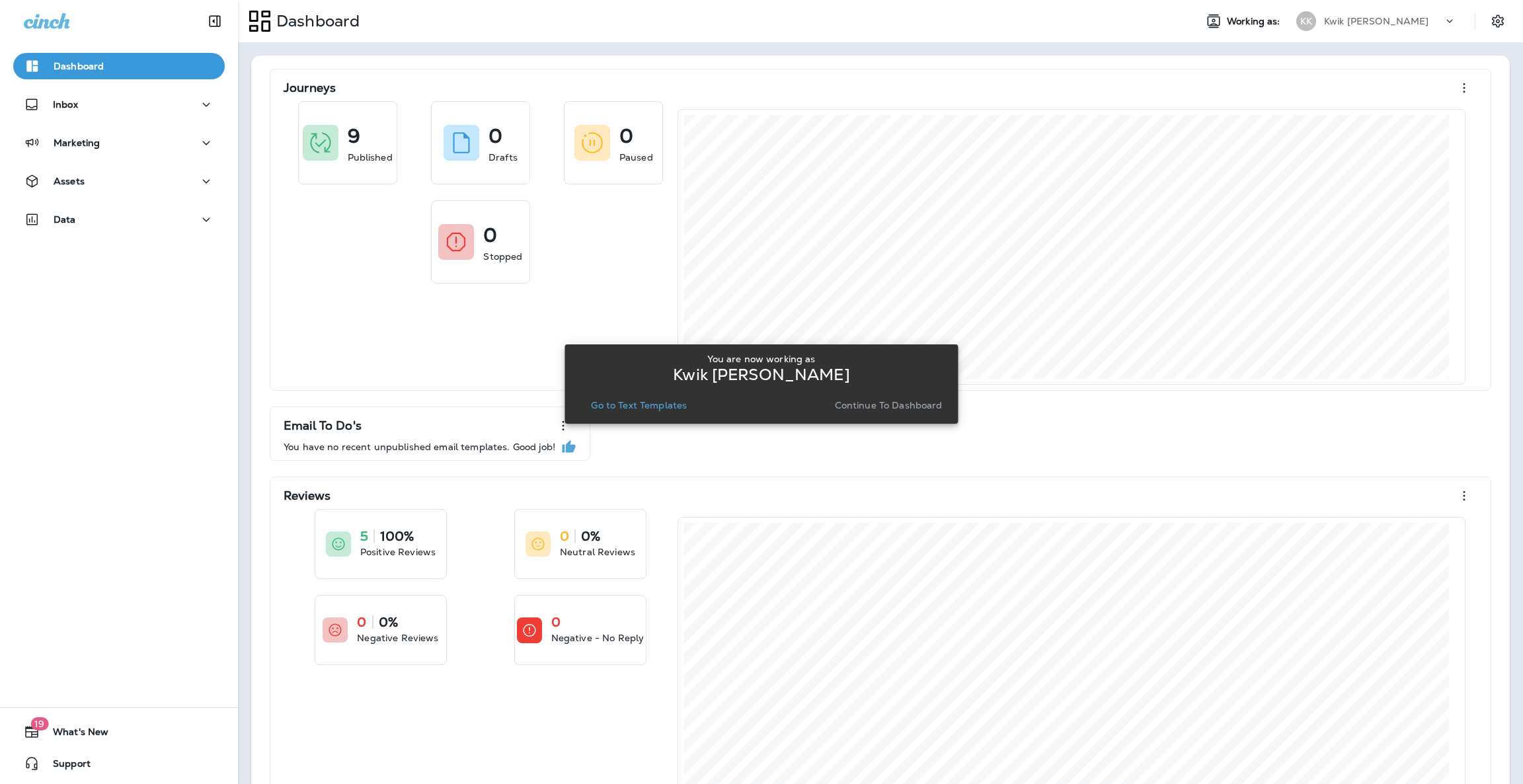
click at [1443, 18] on icon at bounding box center [1449, 21] width 13 height 13
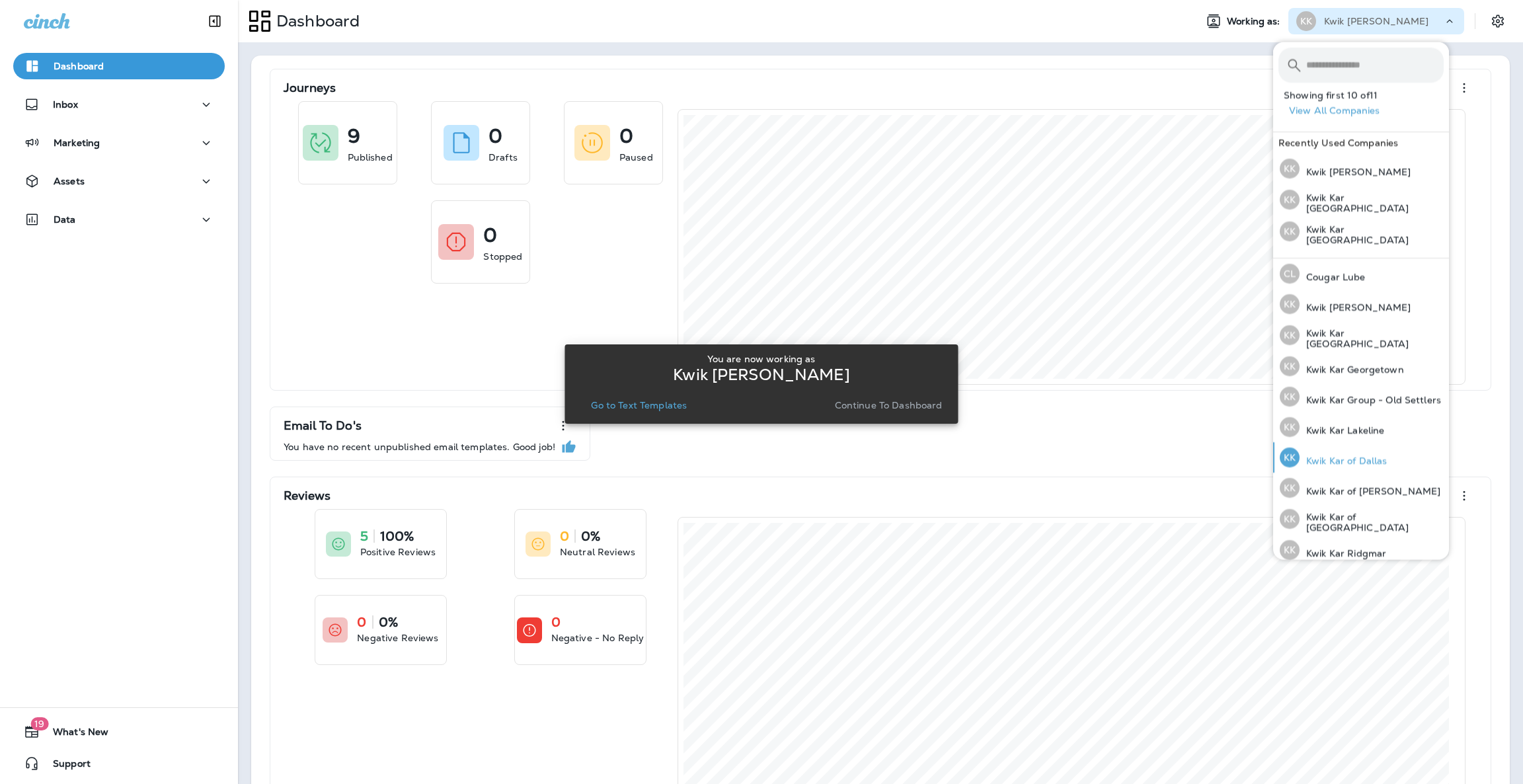
click at [1372, 457] on p "Kwik Kar of Dallas" at bounding box center [1343, 460] width 88 height 11
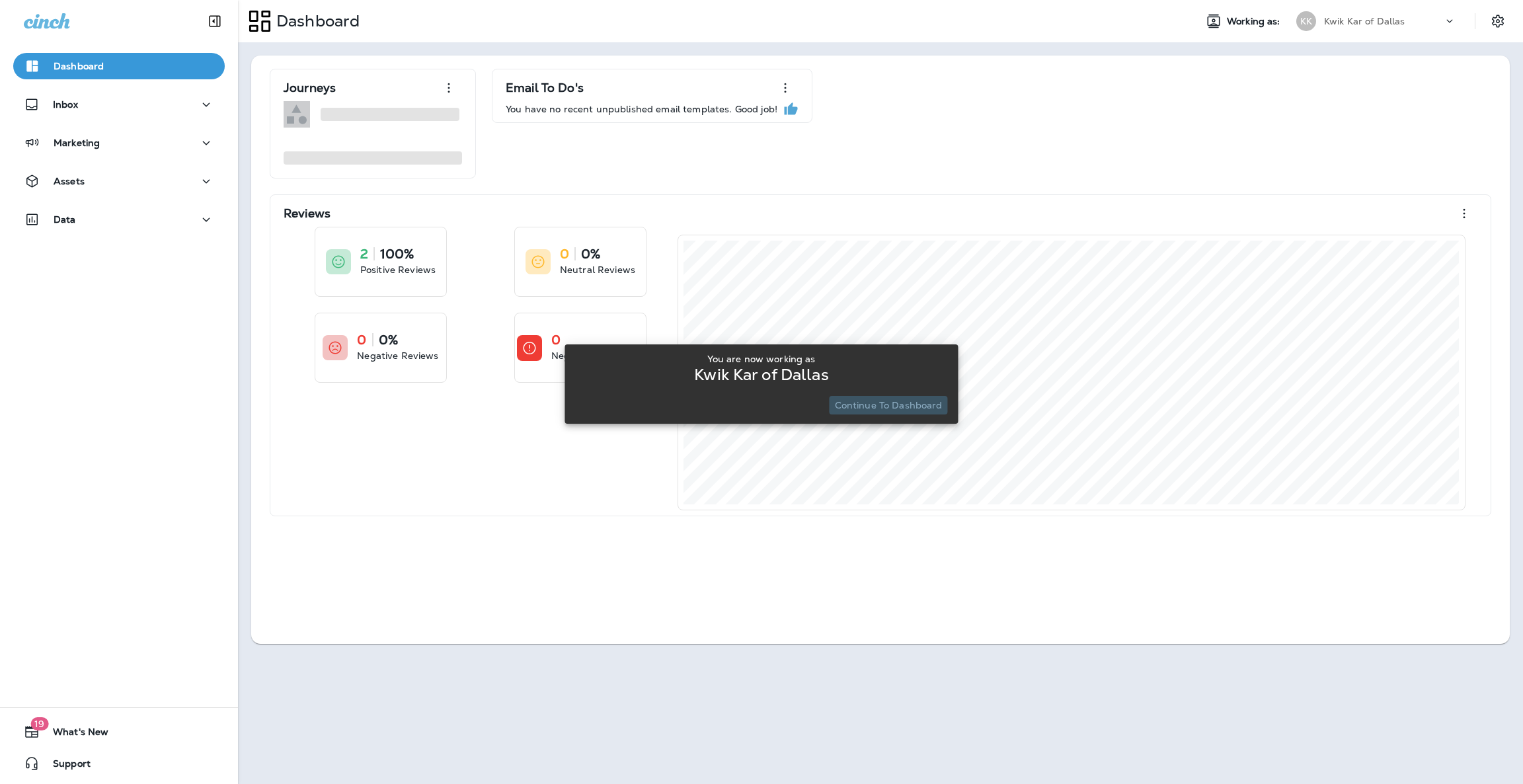
click at [916, 410] on p "Continue to Dashboard" at bounding box center [889, 405] width 107 height 11
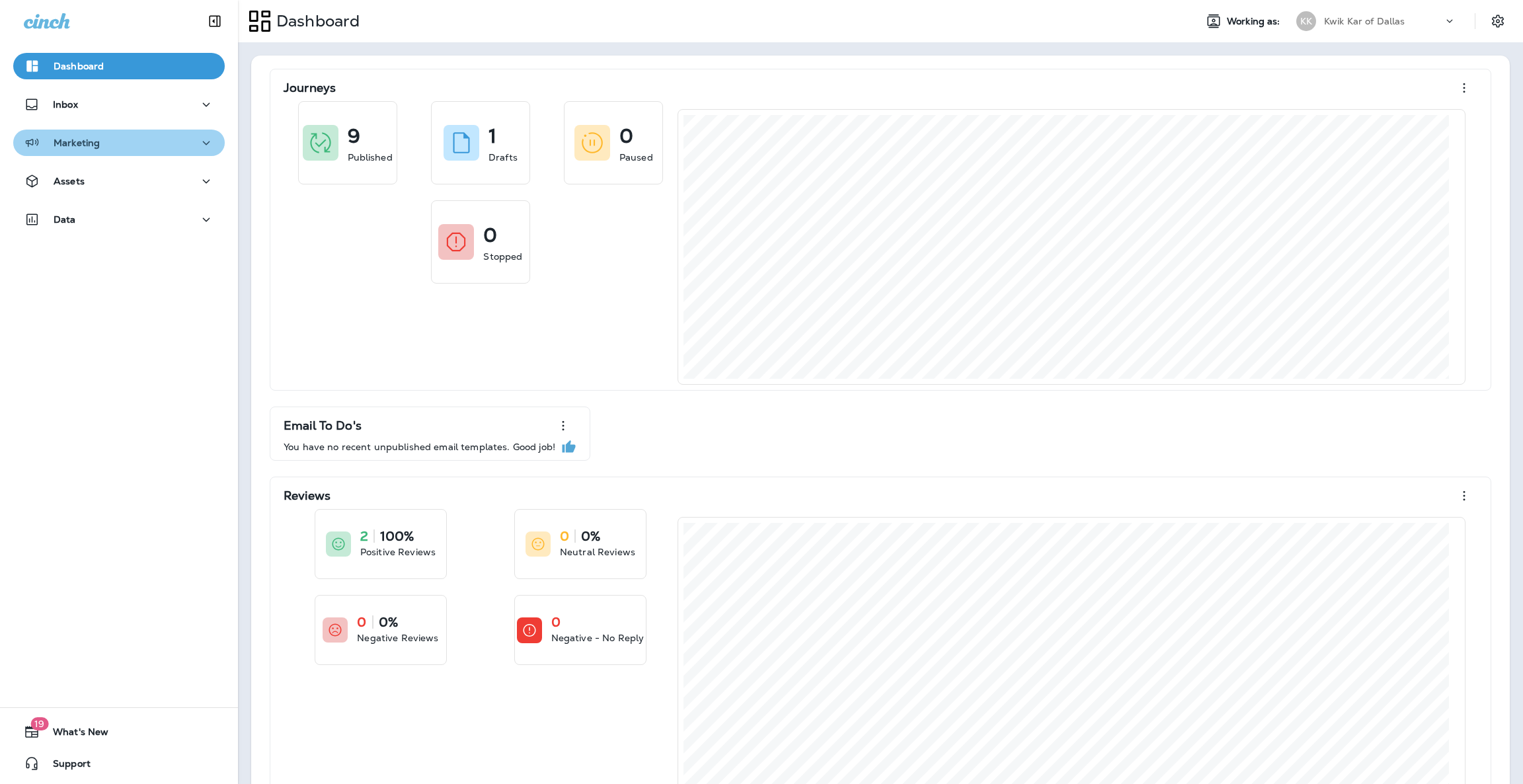
click at [198, 140] on icon "button" at bounding box center [206, 143] width 16 height 16
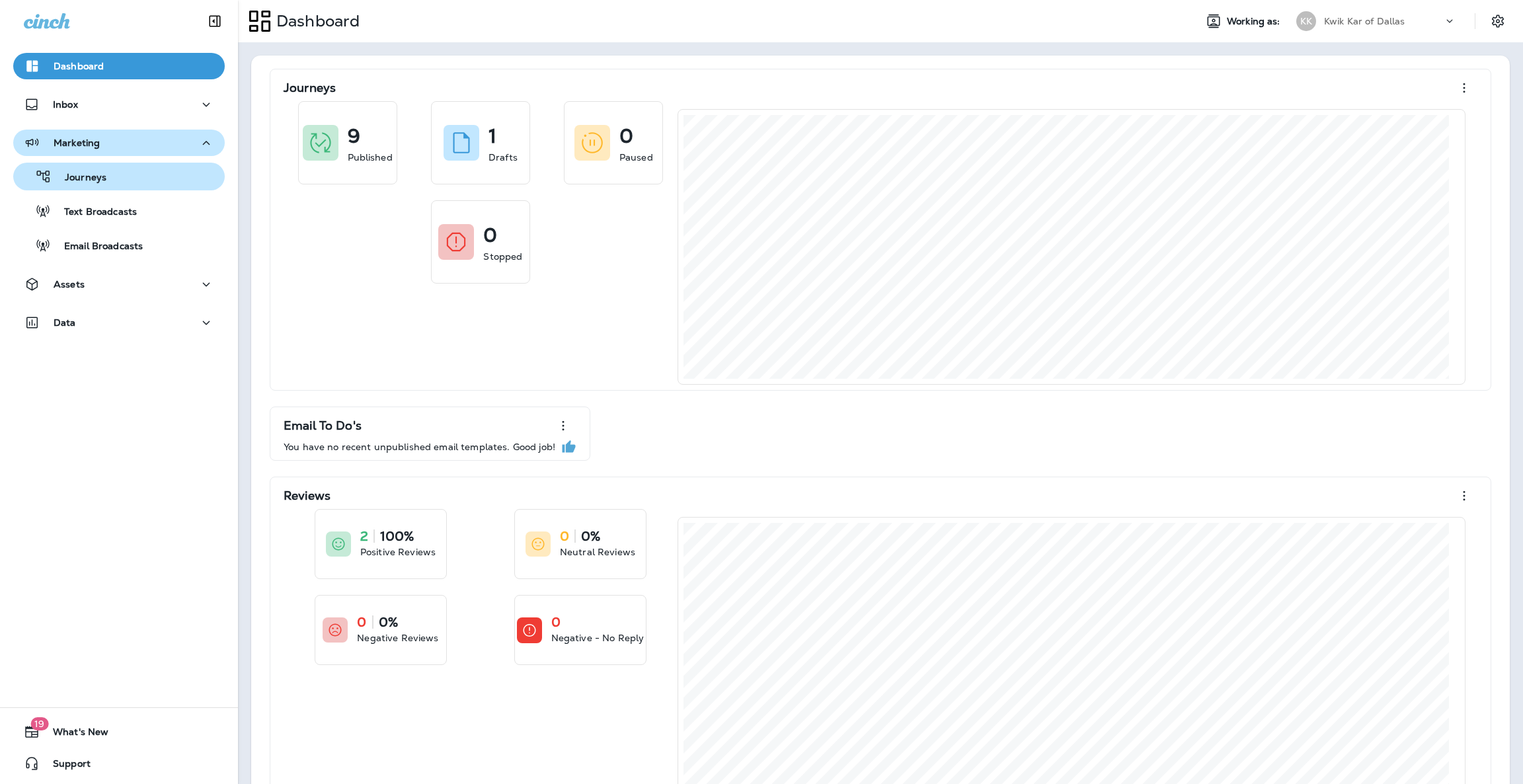
click at [98, 170] on div "Journeys" at bounding box center [62, 177] width 88 height 20
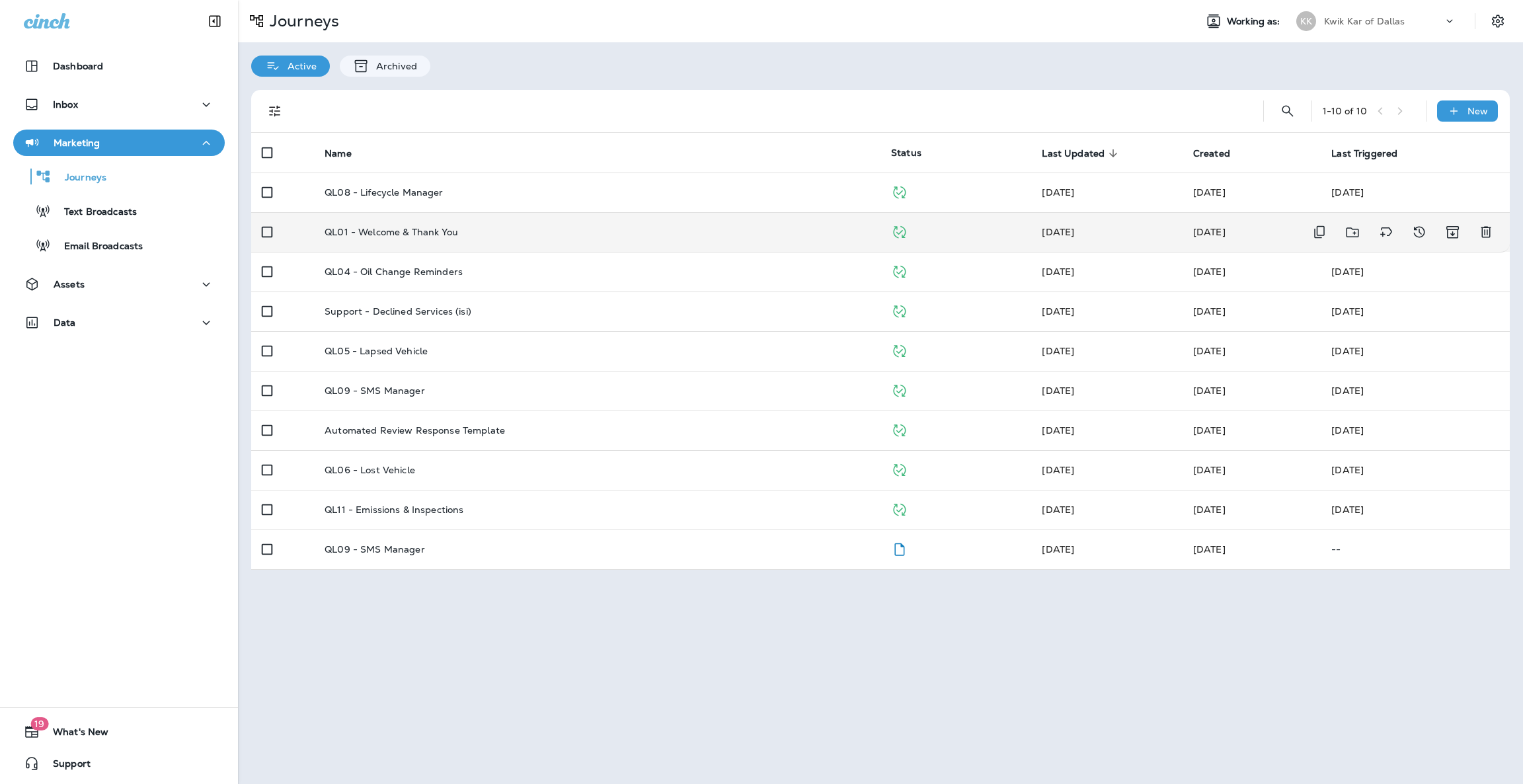
click at [378, 230] on p "QL01 - Welcome & Thank You" at bounding box center [391, 232] width 134 height 11
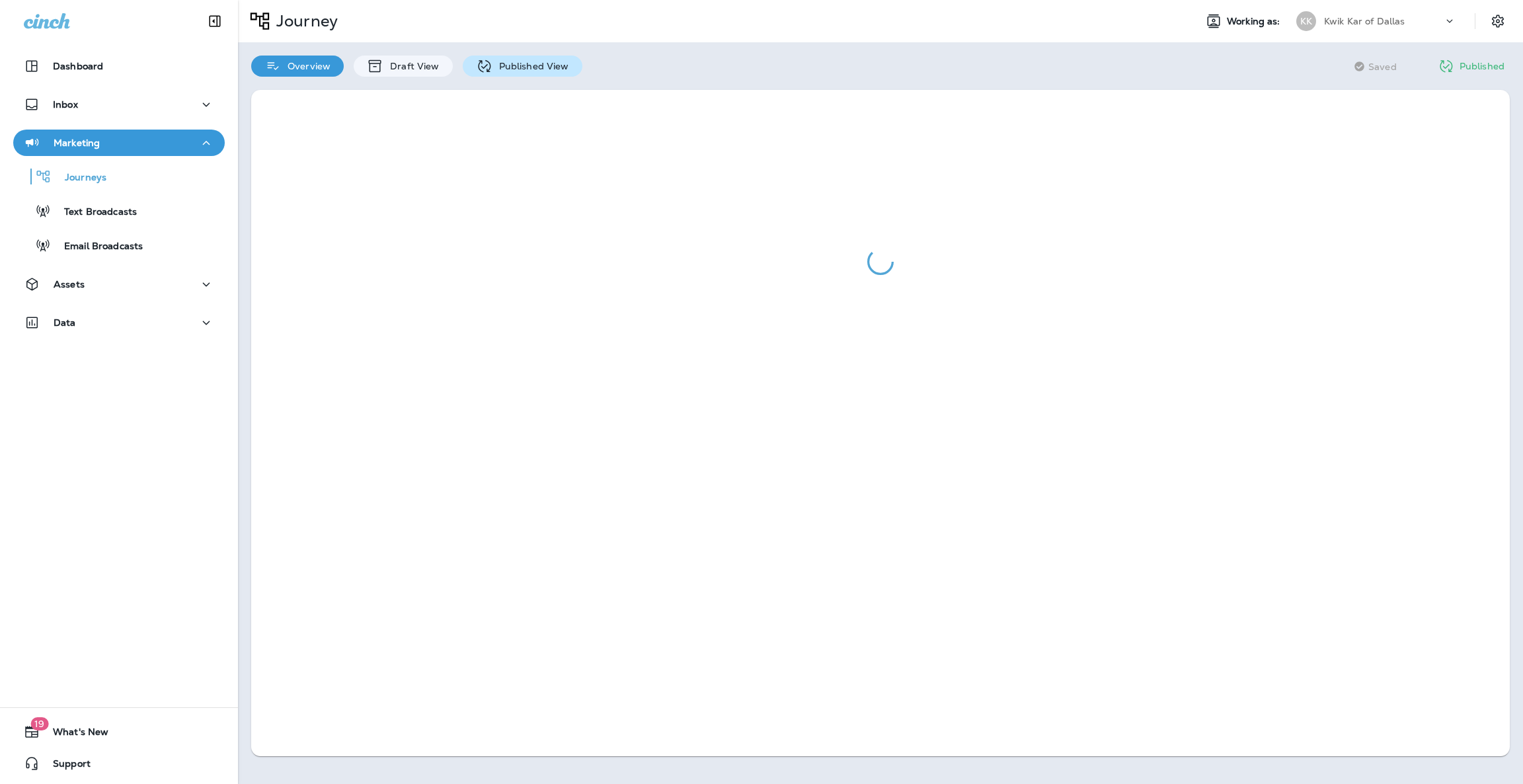
click at [552, 69] on p "Published View" at bounding box center [530, 66] width 76 height 11
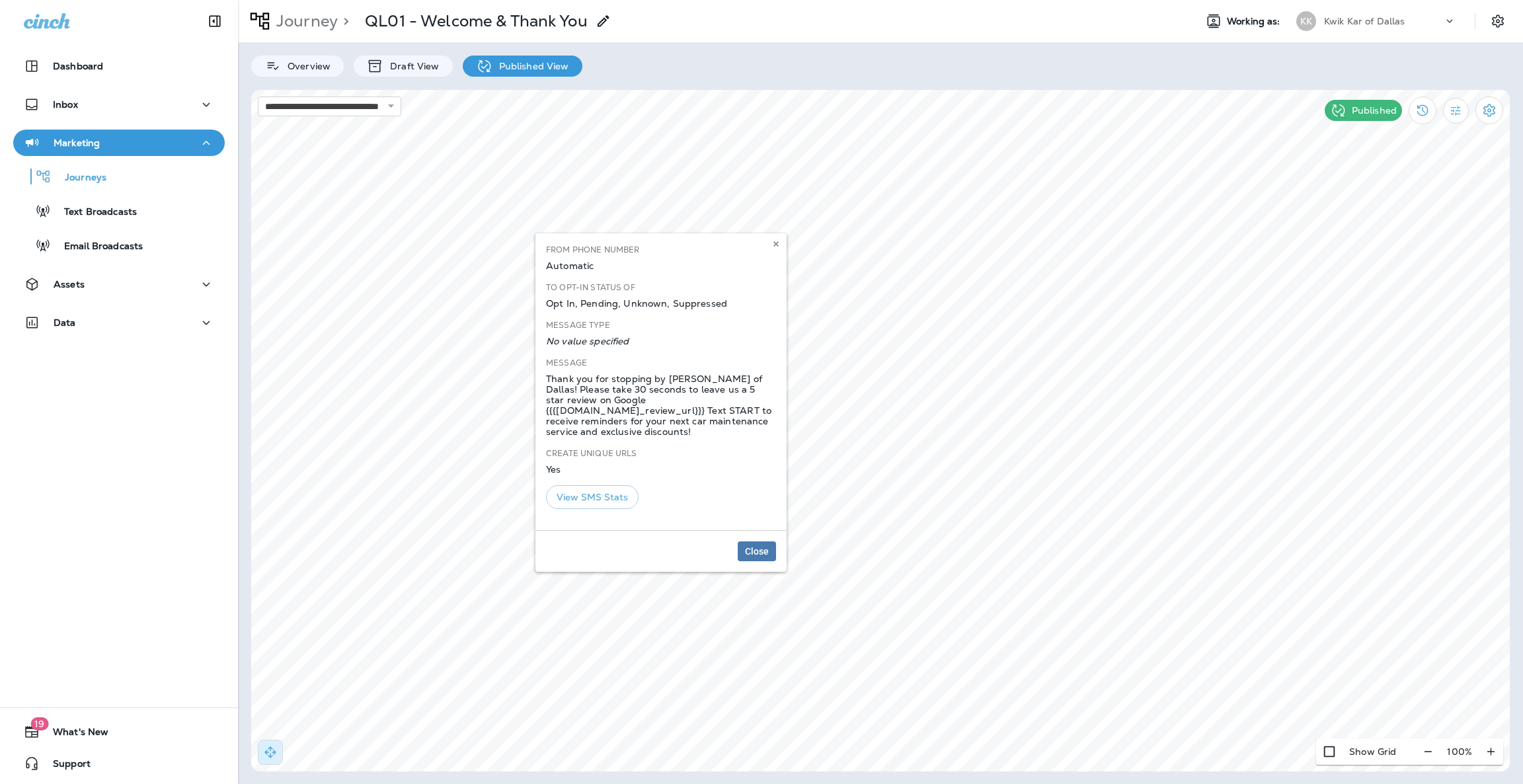
drag, startPoint x: 749, startPoint y: 435, endPoint x: 546, endPoint y: 375, distance: 211.7
click at [546, 375] on div "Thank you for stopping by Kwik Kar of Dallas! Please take 30 seconds to leave u…" at bounding box center [660, 405] width 230 height 64
copy div "Thank you for stopping by Kwik Kar of Dallas! Please take 30 seconds to leave u…"
click at [176, 385] on div "Dashboard Inbox Marketing Journeys Text Broadcasts Email Broadcasts Assets Data…" at bounding box center [119, 392] width 238 height 784
click at [185, 320] on div "Data" at bounding box center [119, 322] width 190 height 16
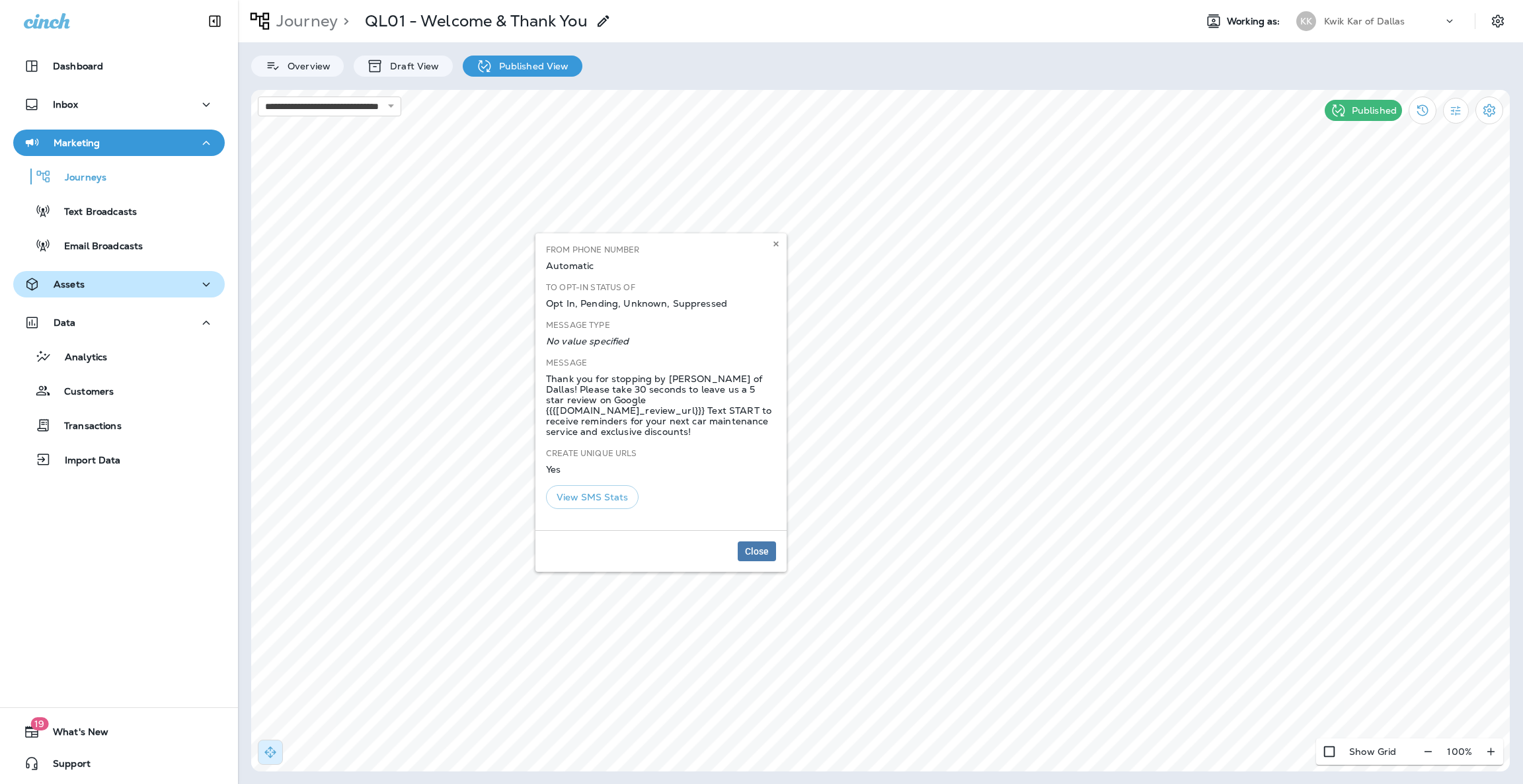
click at [202, 287] on icon "button" at bounding box center [206, 284] width 16 height 16
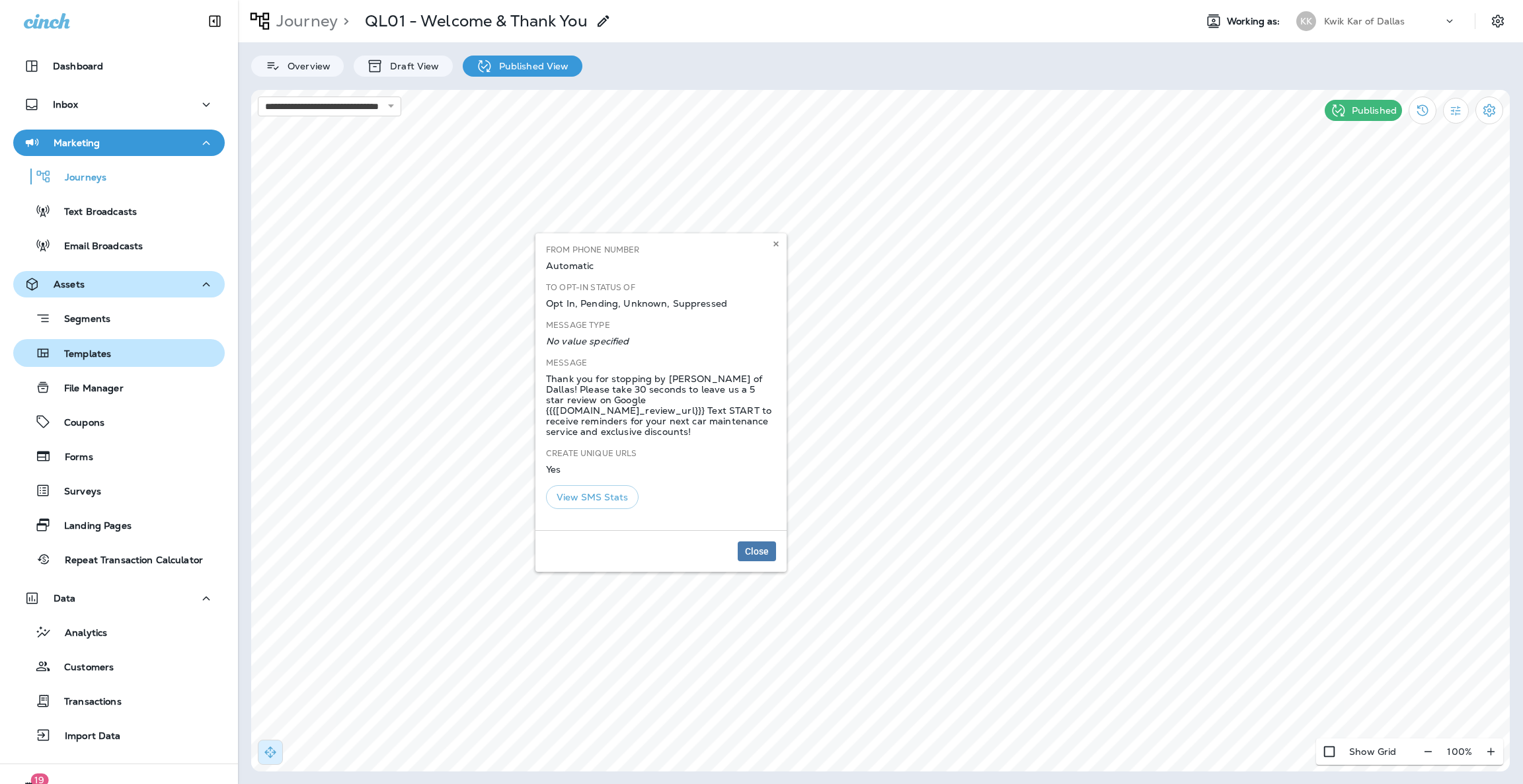
click at [97, 341] on button "Templates" at bounding box center [119, 353] width 211 height 28
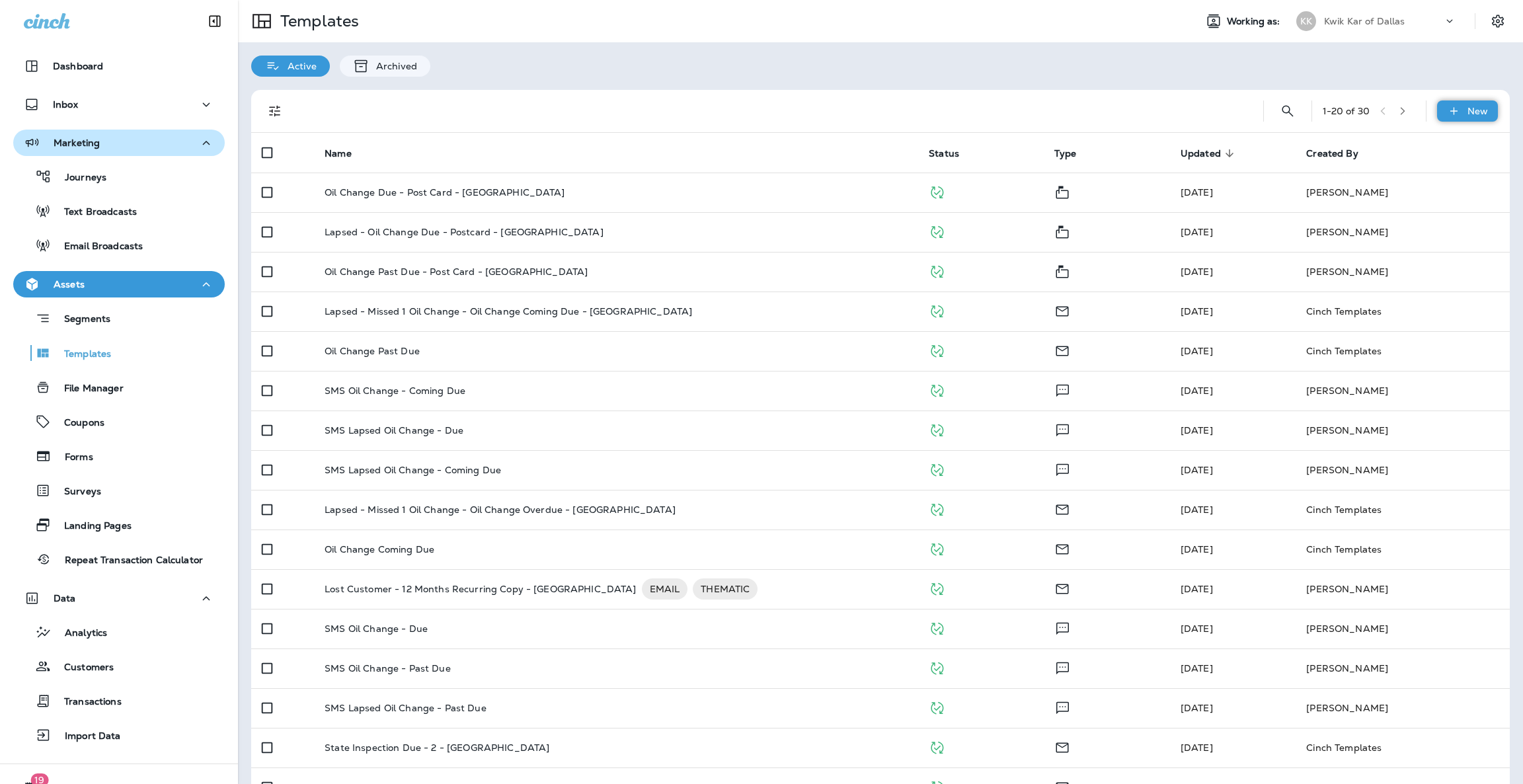
click at [1446, 117] on div "New" at bounding box center [1467, 111] width 61 height 21
click at [1456, 148] on li "New Template" at bounding box center [1458, 145] width 112 height 32
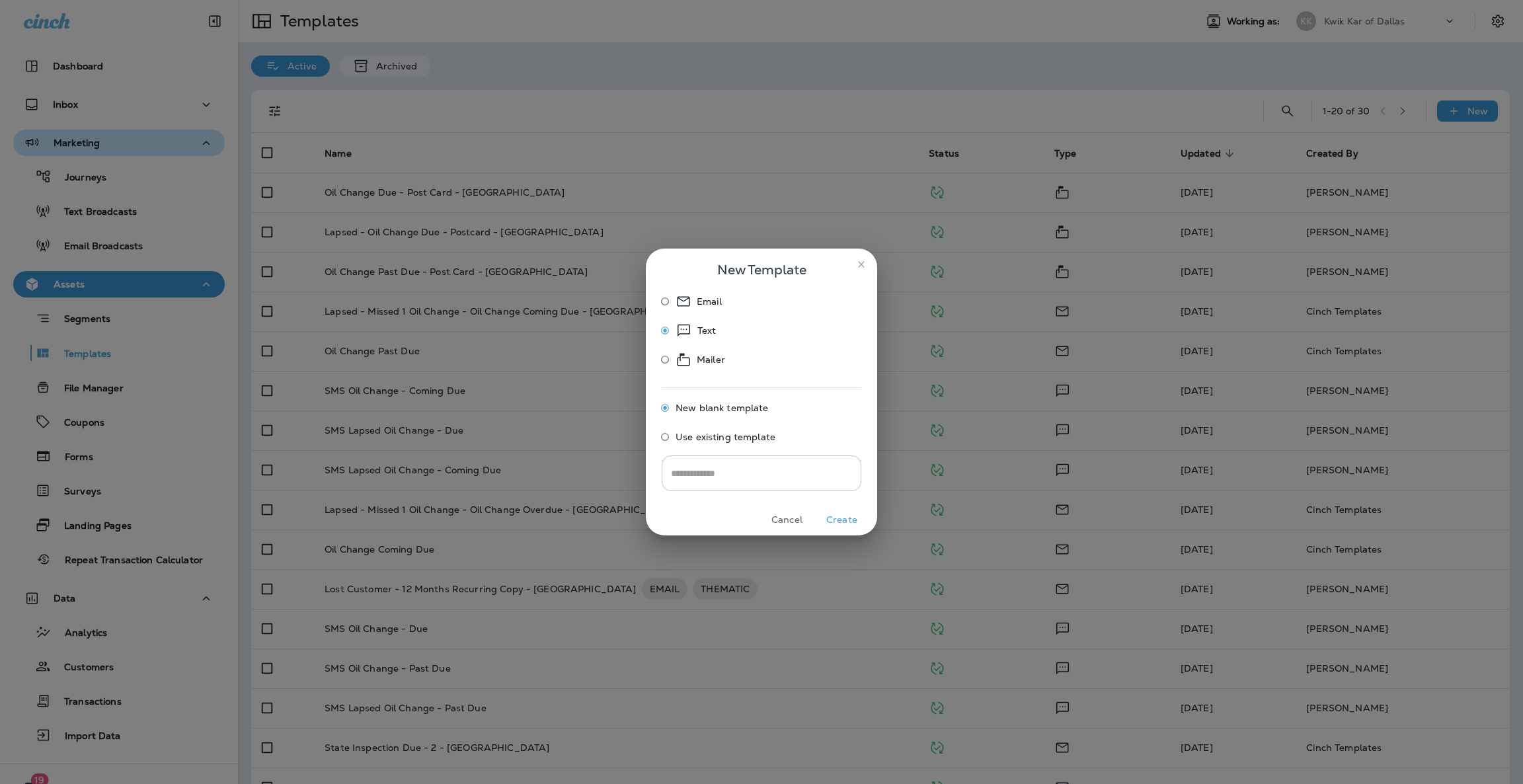
click at [788, 471] on input "text" at bounding box center [762, 473] width 199 height 35
type input "*"
type input "****"
click at [844, 522] on button "Create" at bounding box center [841, 520] width 49 height 21
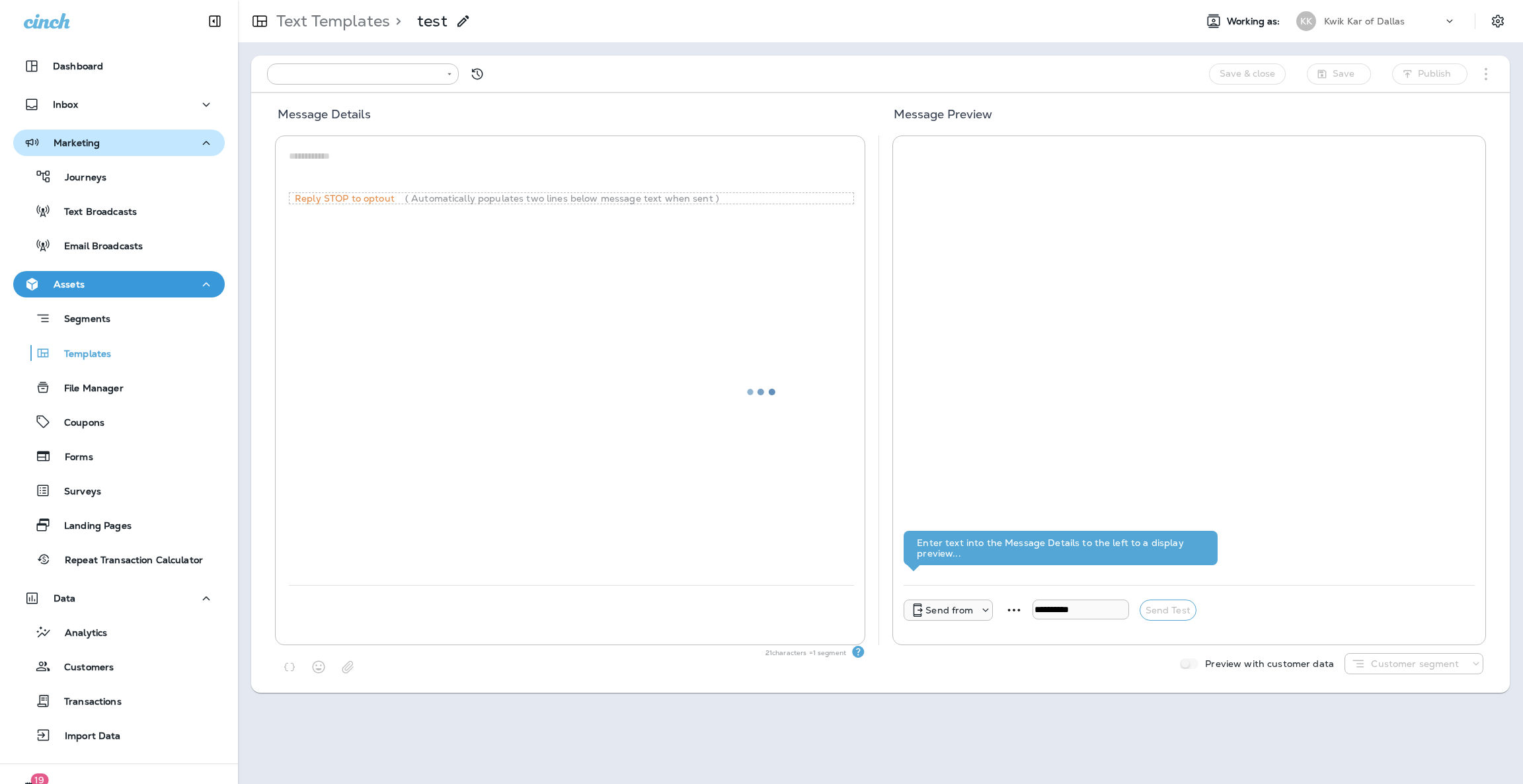
type input "**********"
click at [433, 157] on textarea at bounding box center [571, 169] width 565 height 40
paste textarea "**********"
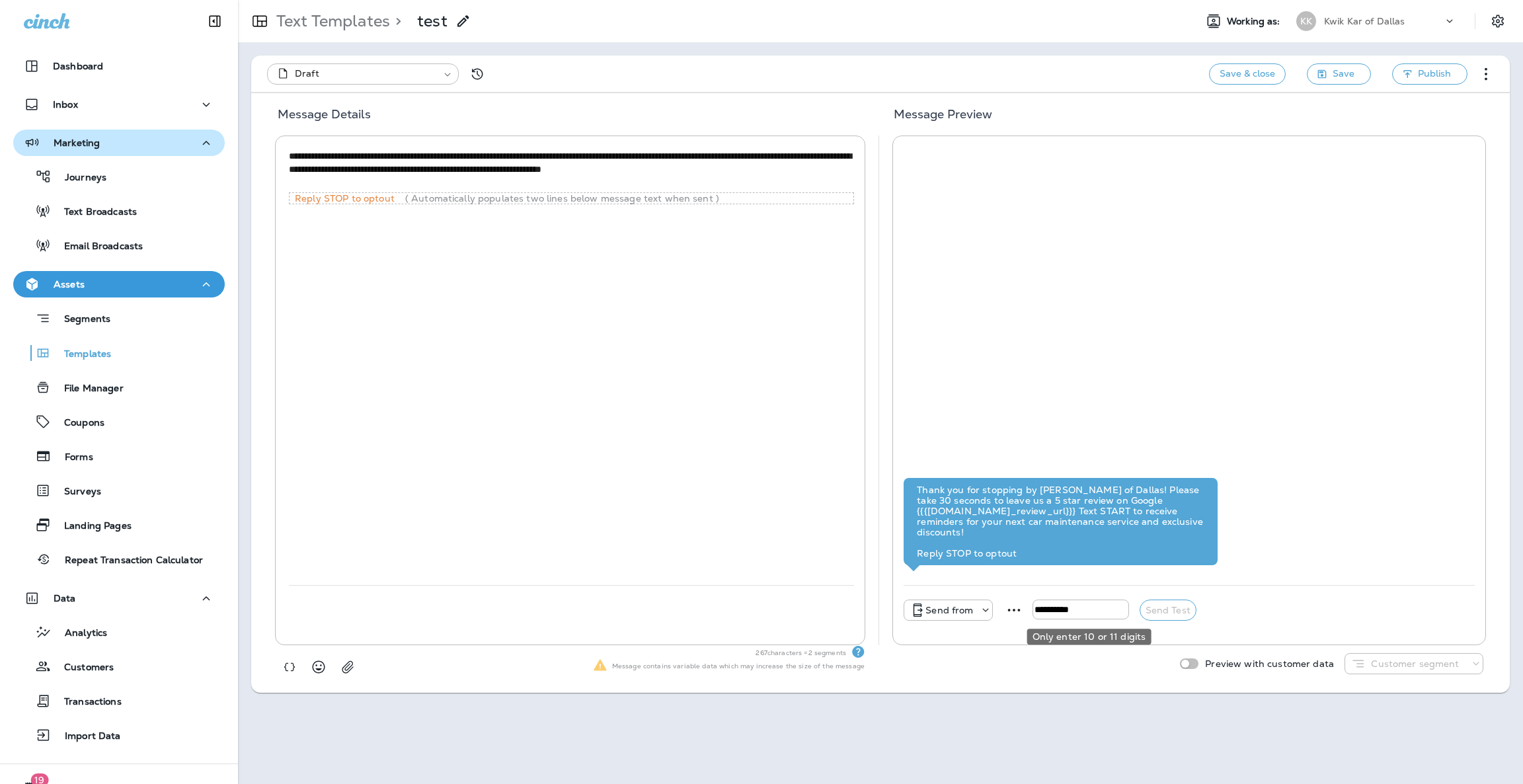
type textarea "**********"
click at [1061, 613] on input "tel" at bounding box center [1080, 609] width 96 height 20
click at [982, 611] on icon at bounding box center [985, 609] width 13 height 13
click at [923, 511] on p "+1 (469) 409-2105" at bounding box center [947, 515] width 90 height 11
click at [1087, 606] on input "tel" at bounding box center [1122, 609] width 96 height 20
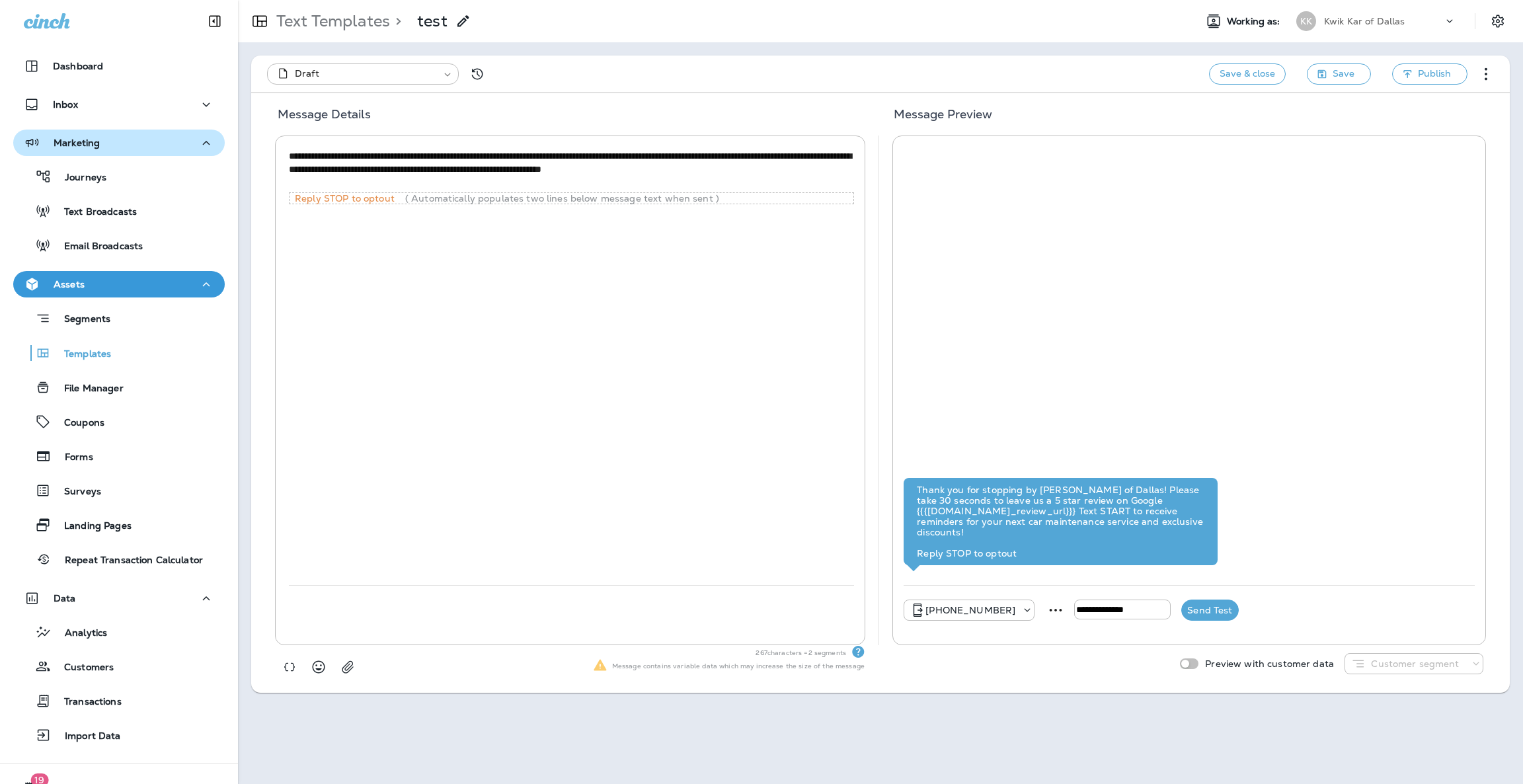
type input "**********"
click at [1237, 612] on button "Send Test" at bounding box center [1209, 610] width 57 height 21
type input "**********"
drag, startPoint x: 484, startPoint y: 169, endPoint x: 288, endPoint y: 172, distance: 196.0
click at [288, 172] on textarea "**********" at bounding box center [571, 169] width 565 height 40
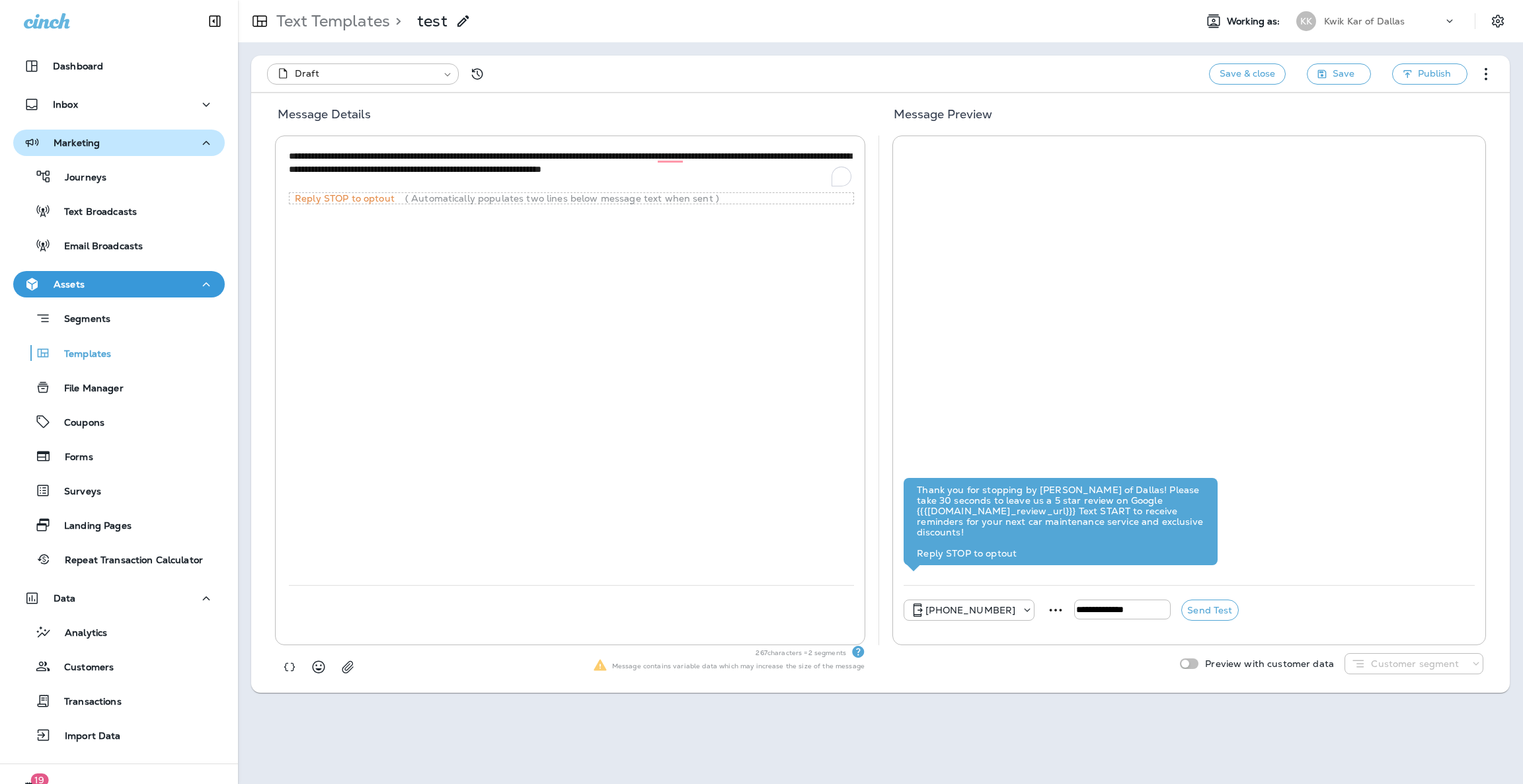
paste textarea "To enrich screen reader interactions, please activate Accessibility in Grammarl…"
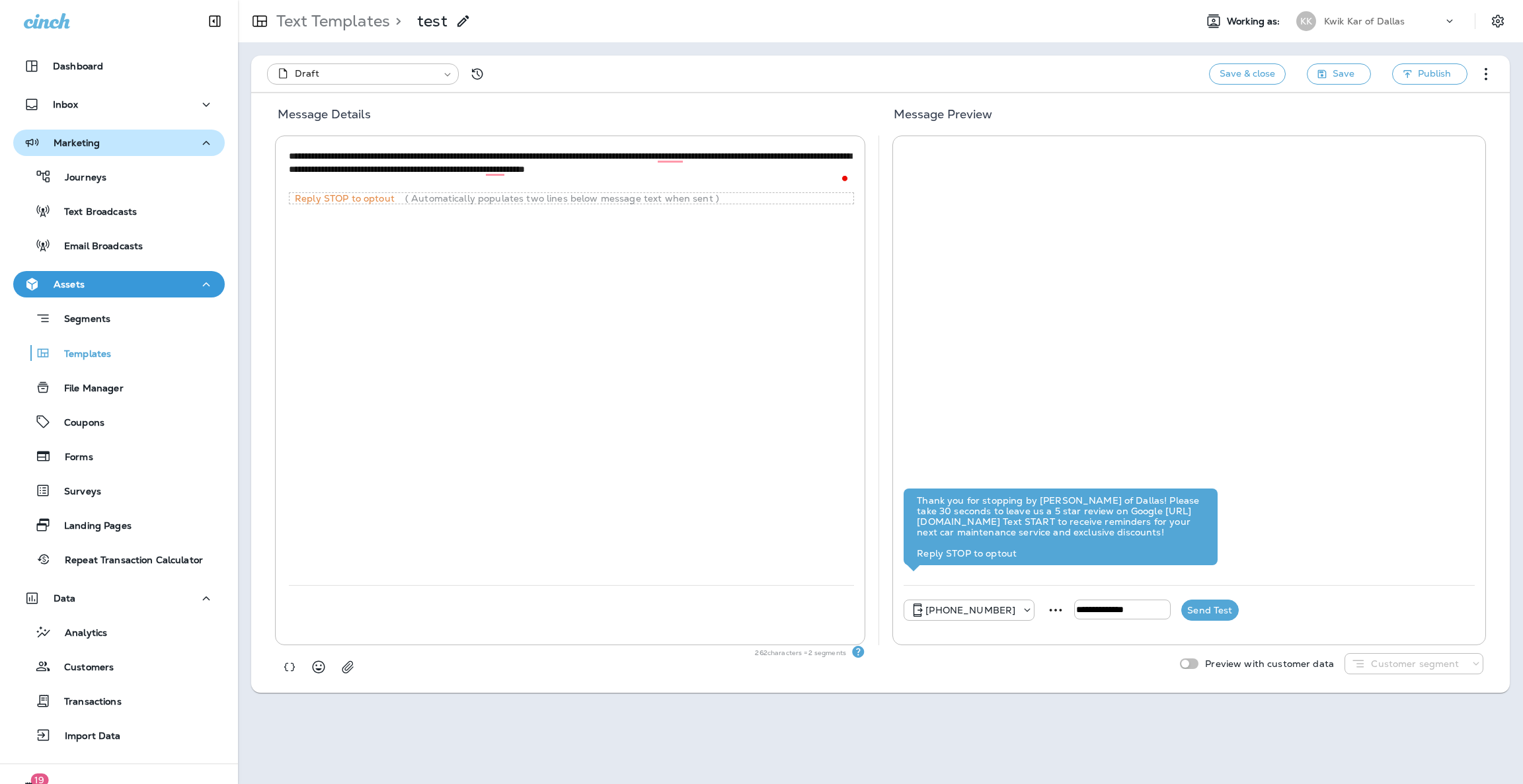
type textarea "**********"
click at [1219, 602] on button "Send Test" at bounding box center [1209, 610] width 57 height 21
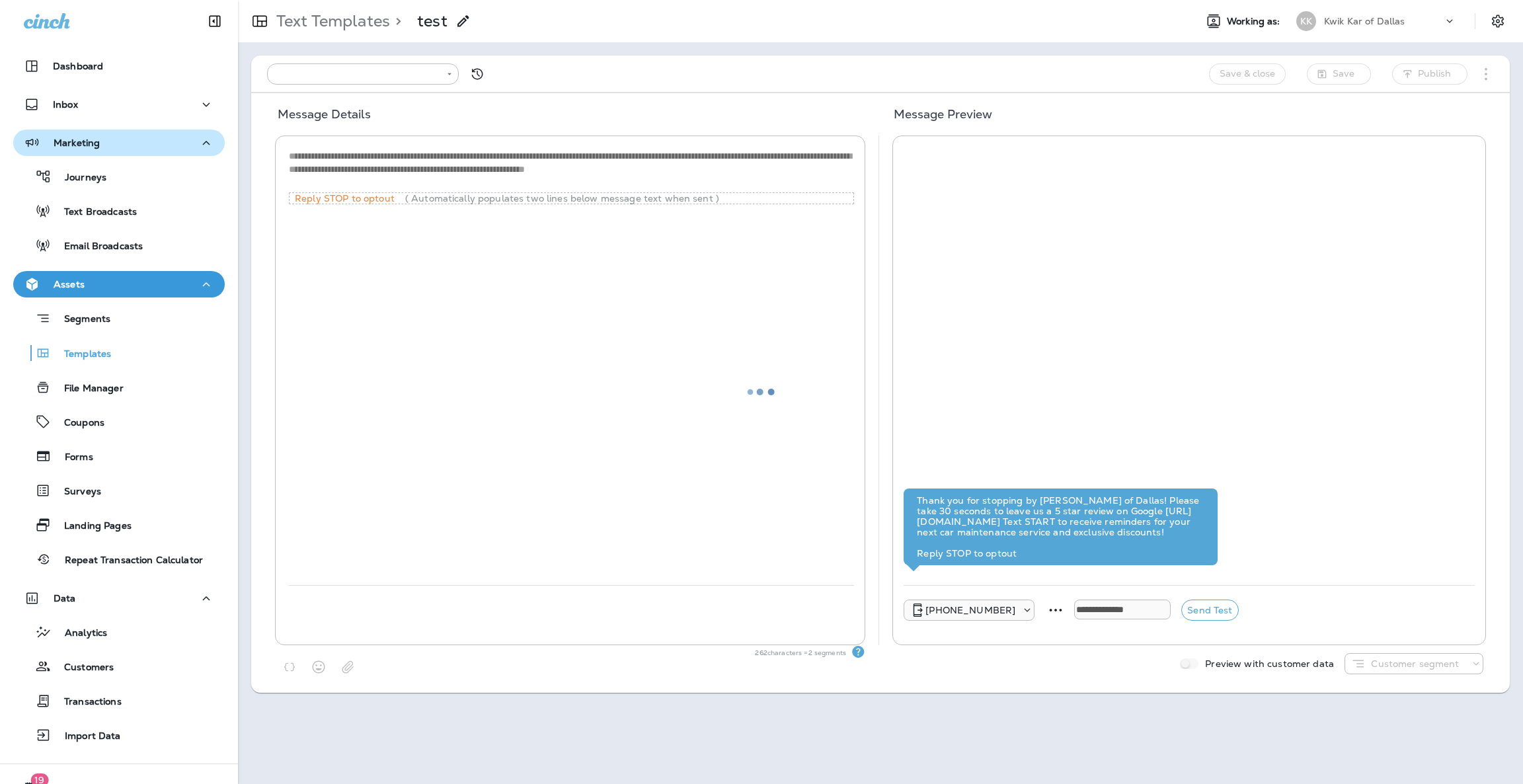
type input "**********"
